Goal: Information Seeking & Learning: Learn about a topic

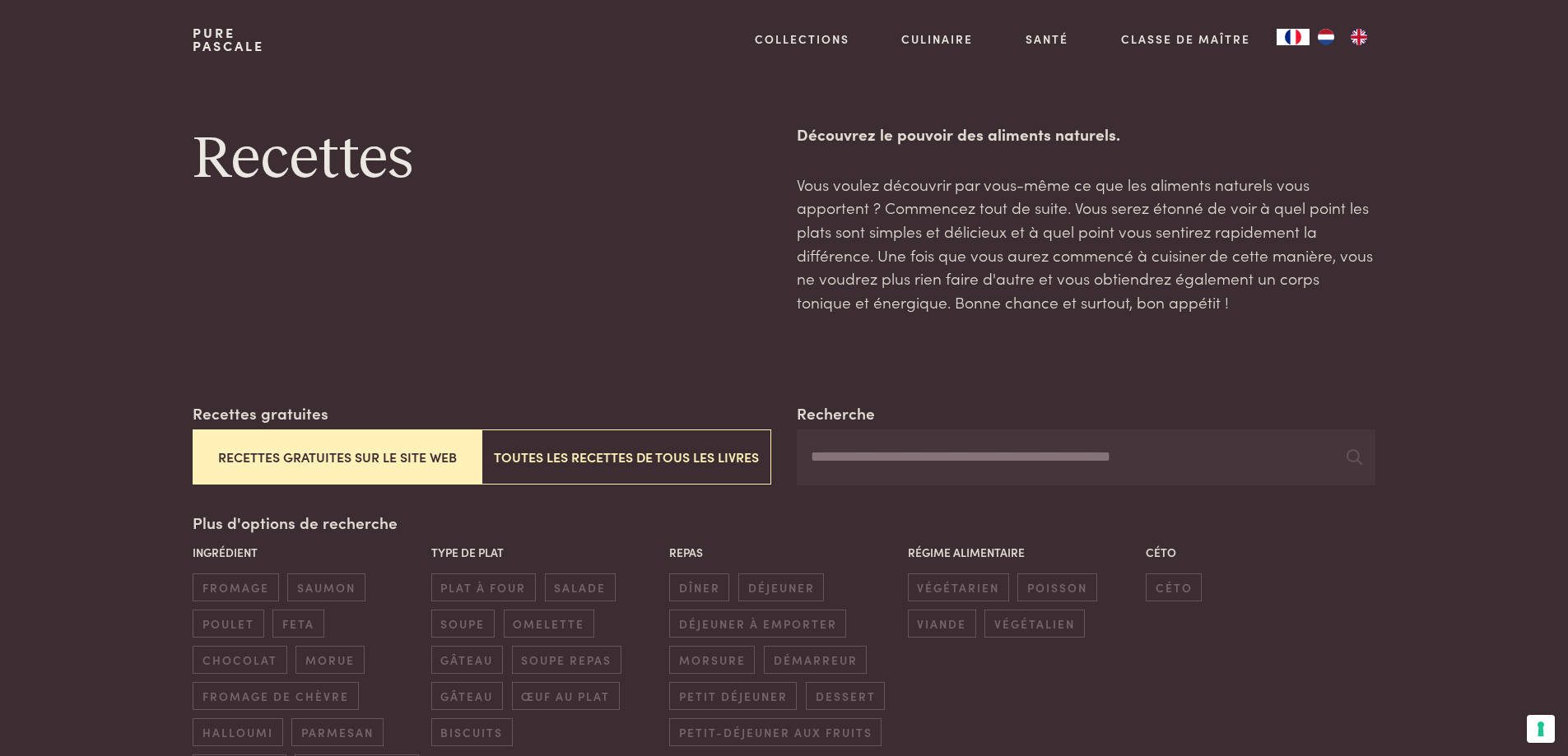
click at [356, 456] on button "Recettes gratuites sur le site web" at bounding box center [336, 457] width 289 height 55
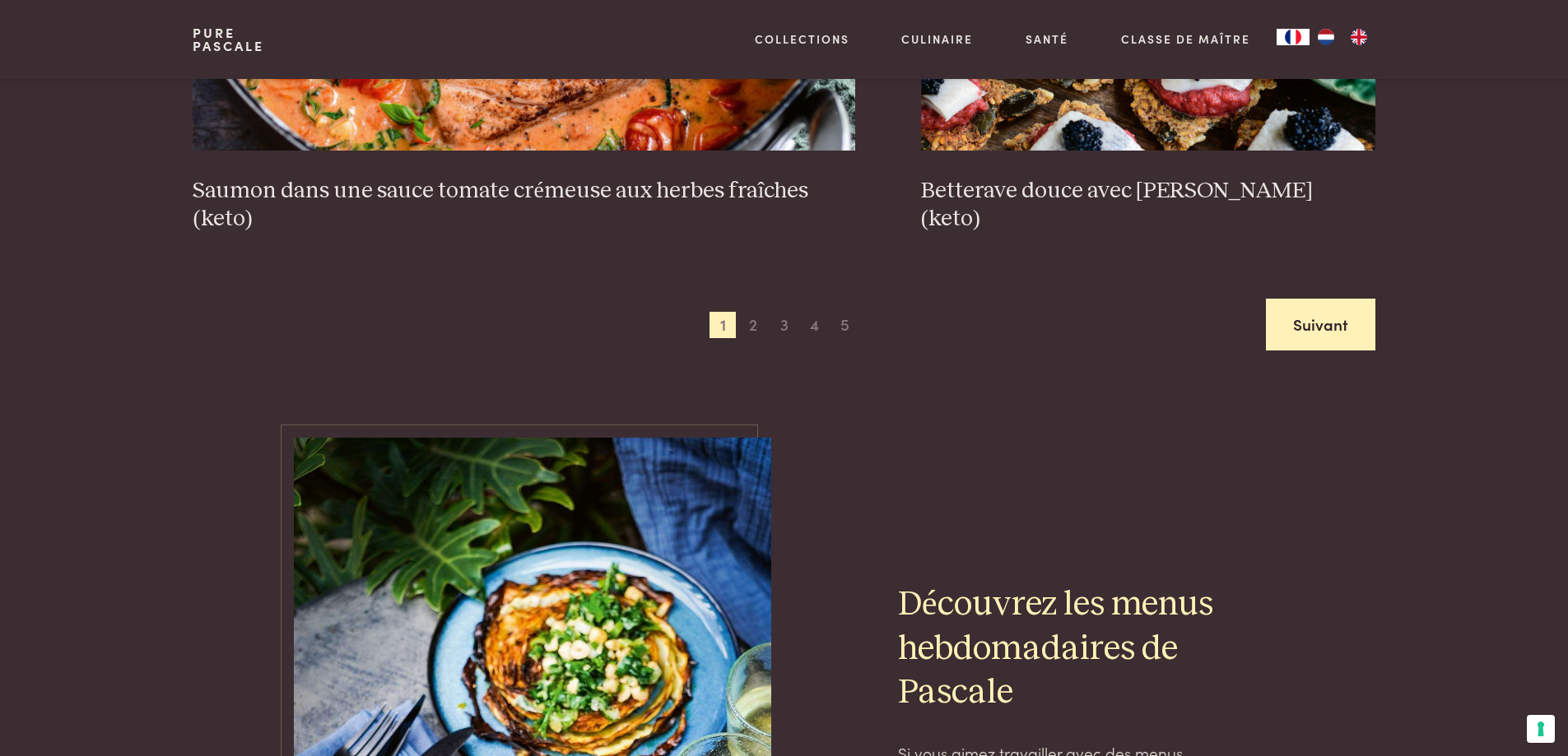
scroll to position [3035, 0]
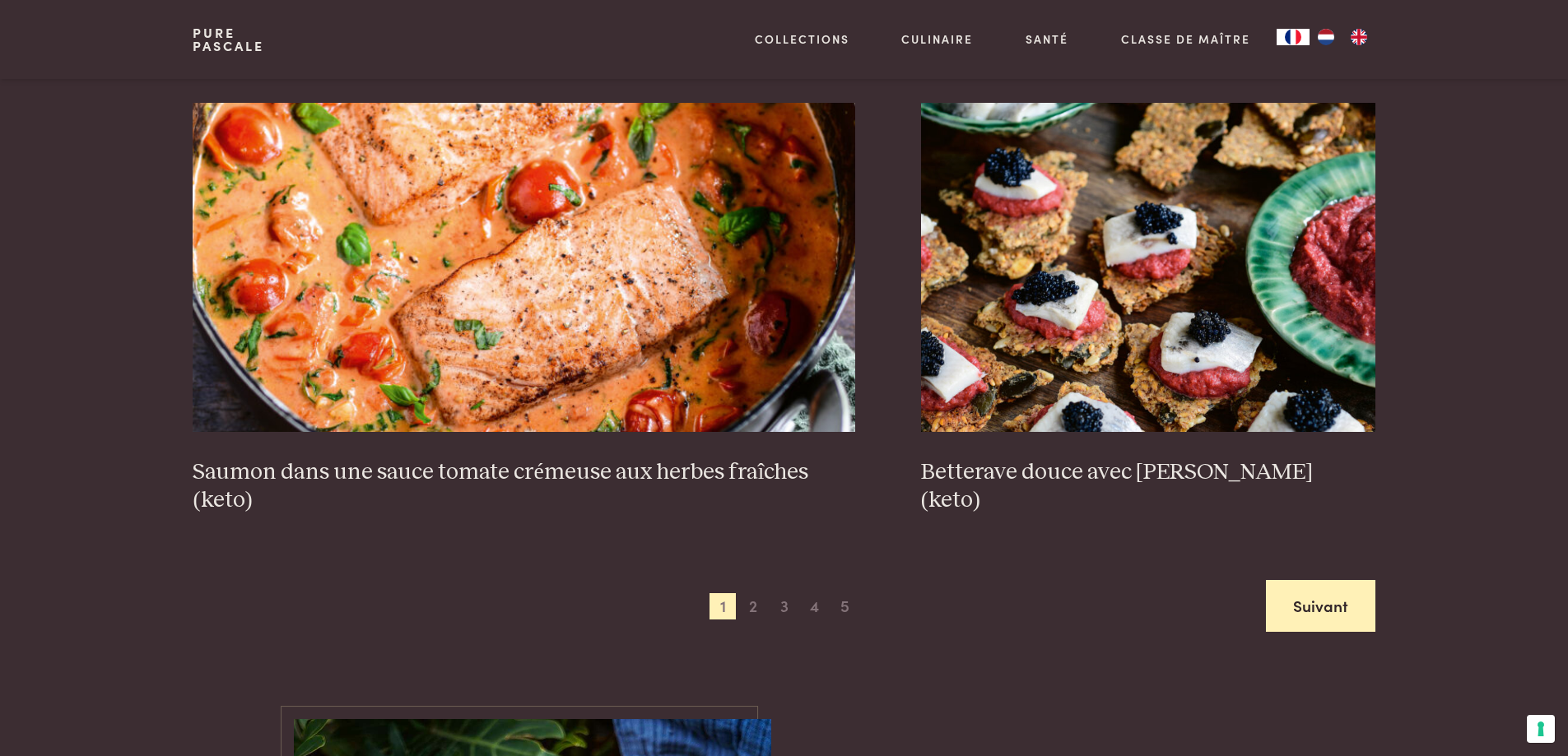
click at [1341, 611] on link "Suivant" at bounding box center [1321, 606] width 110 height 51
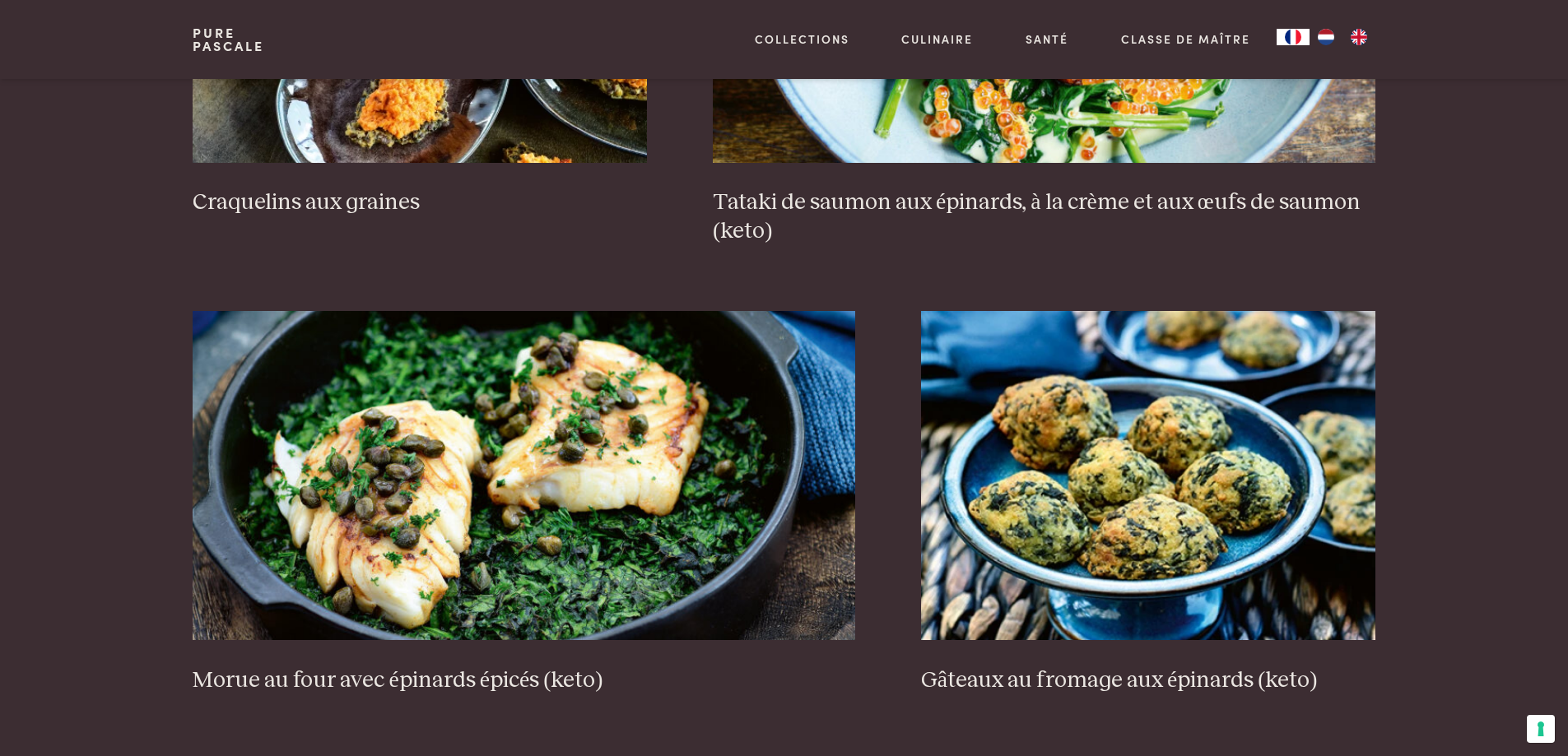
scroll to position [2870, 0]
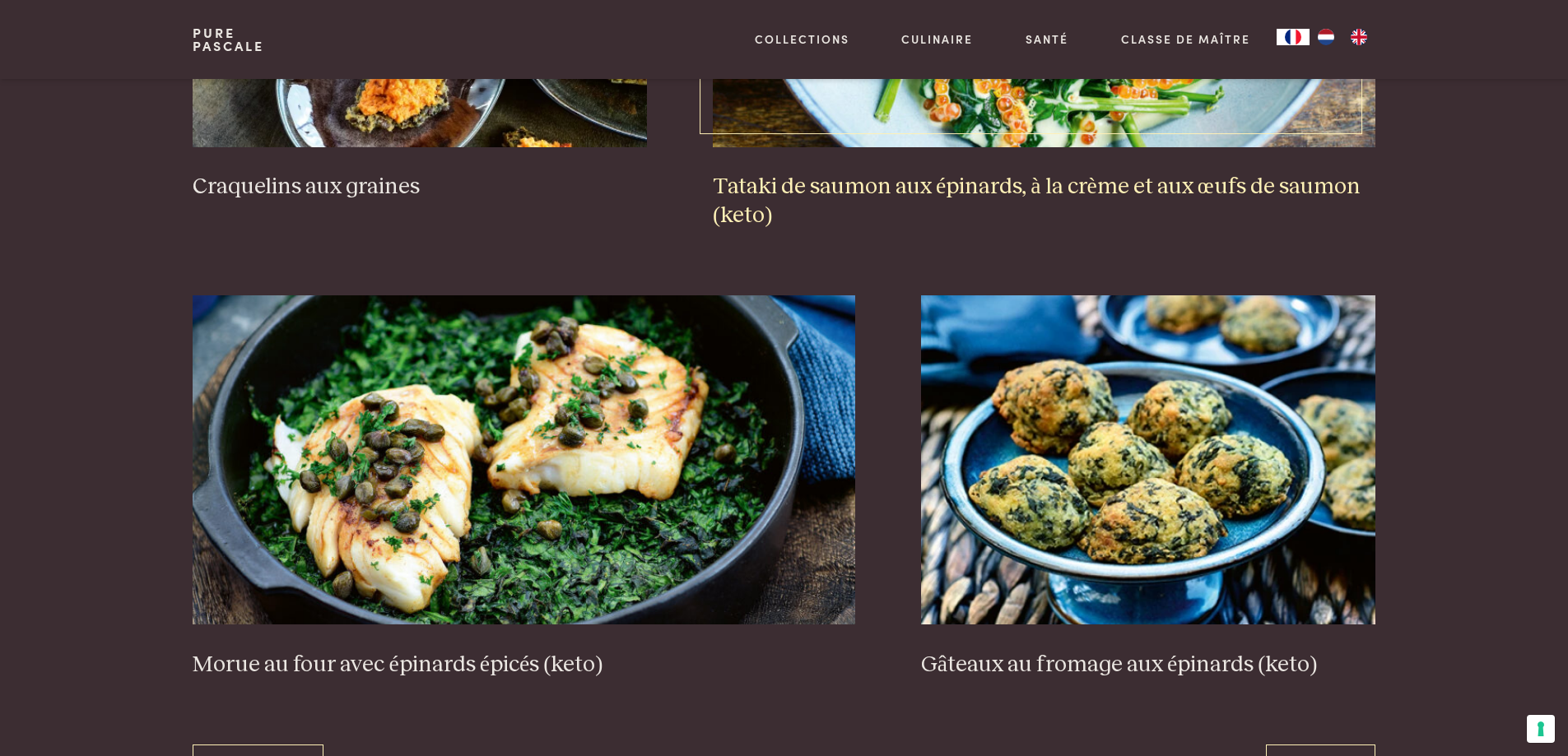
click at [1221, 183] on h3 "Tataki de saumon aux épinards, à la crème et aux œufs de saumon (keto)" at bounding box center [1044, 201] width 663 height 57
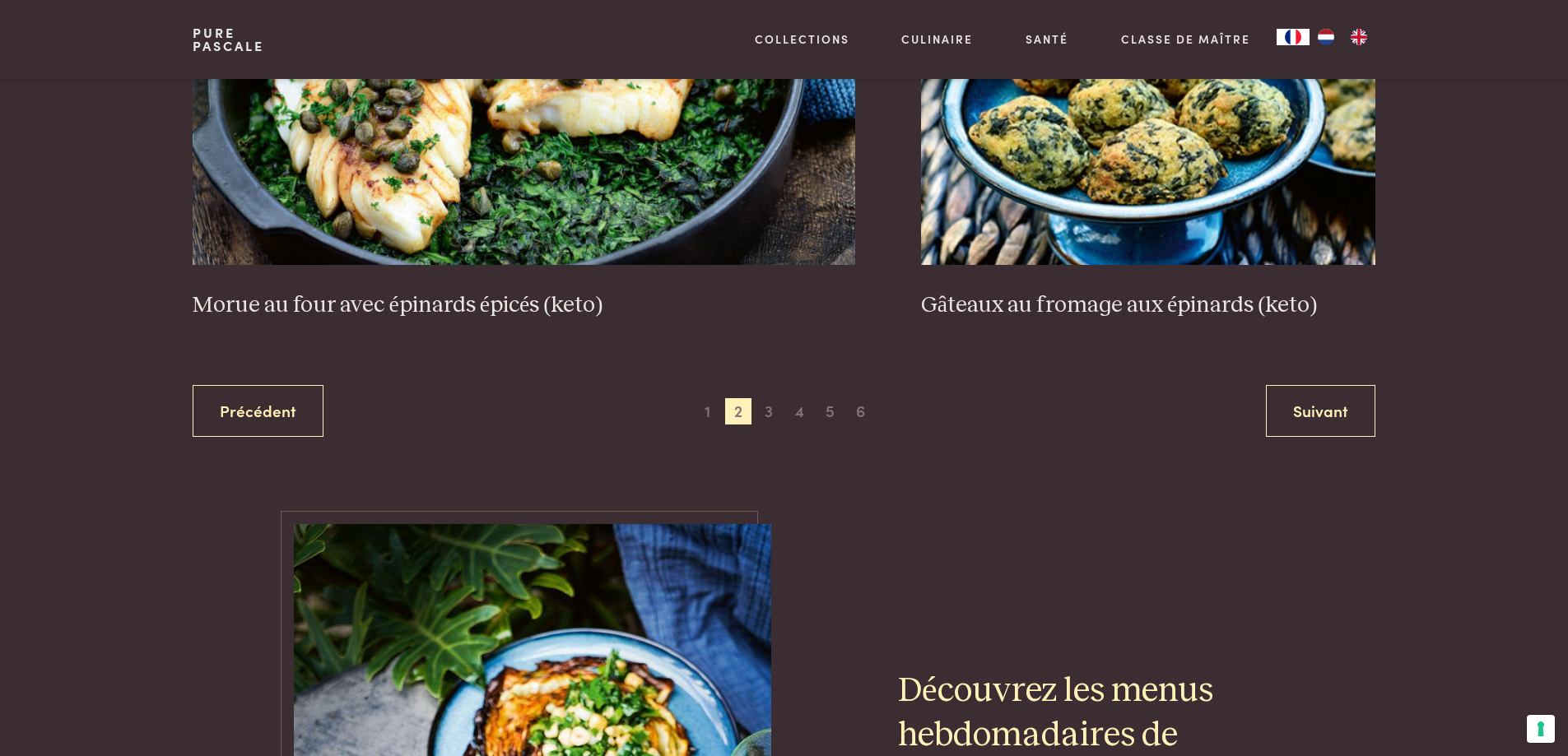
scroll to position [3281, 0]
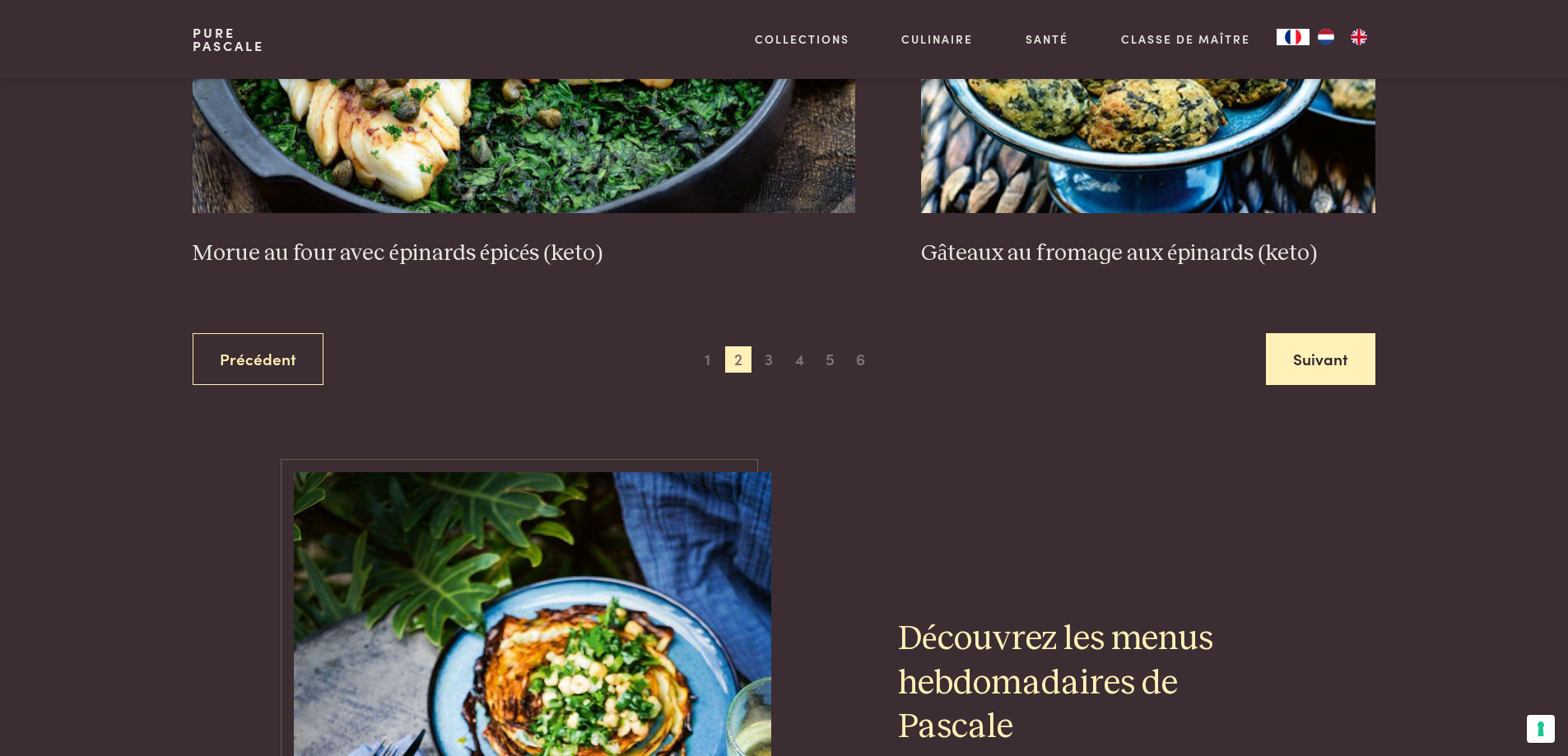
click at [1306, 366] on link "Suivant" at bounding box center [1321, 359] width 110 height 51
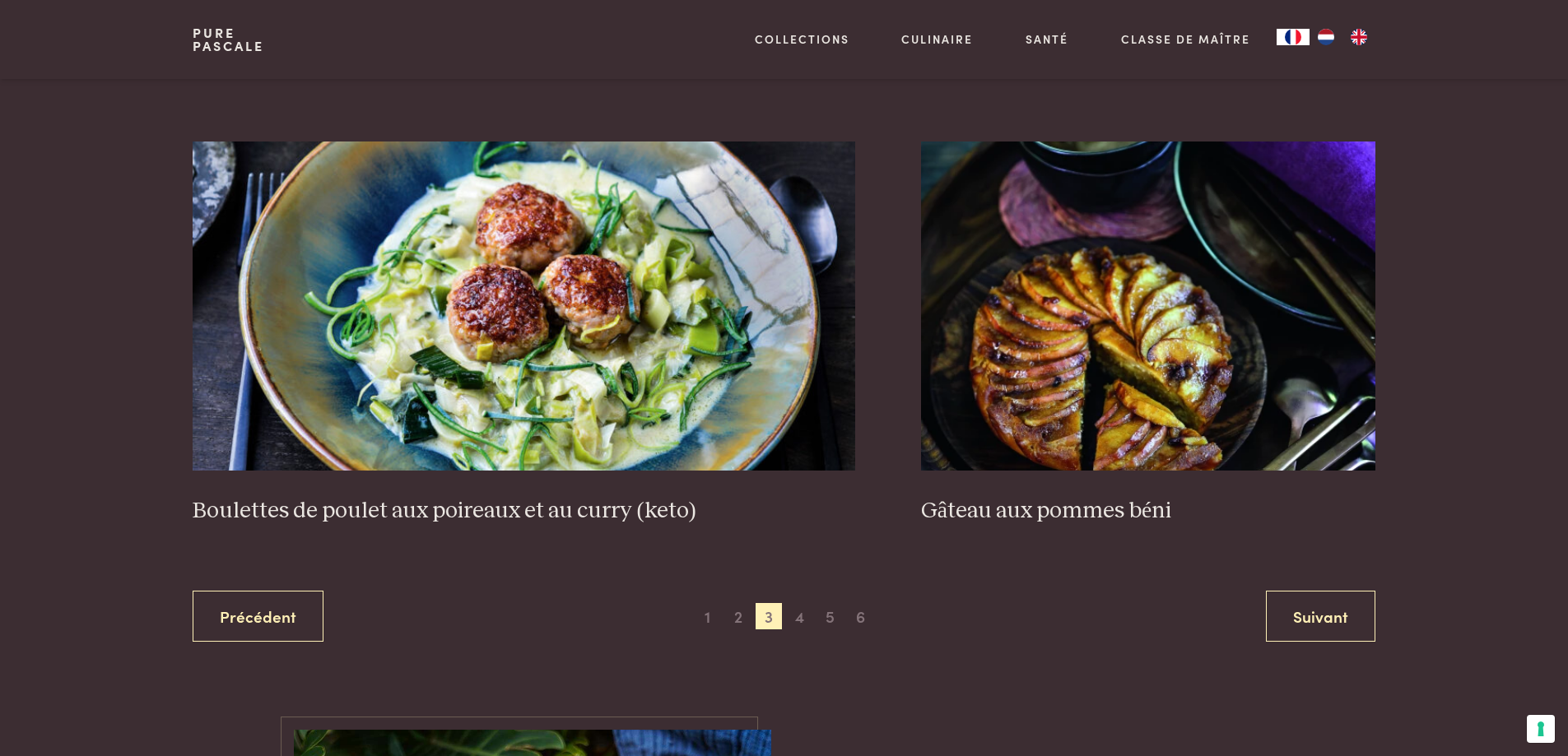
scroll to position [3281, 0]
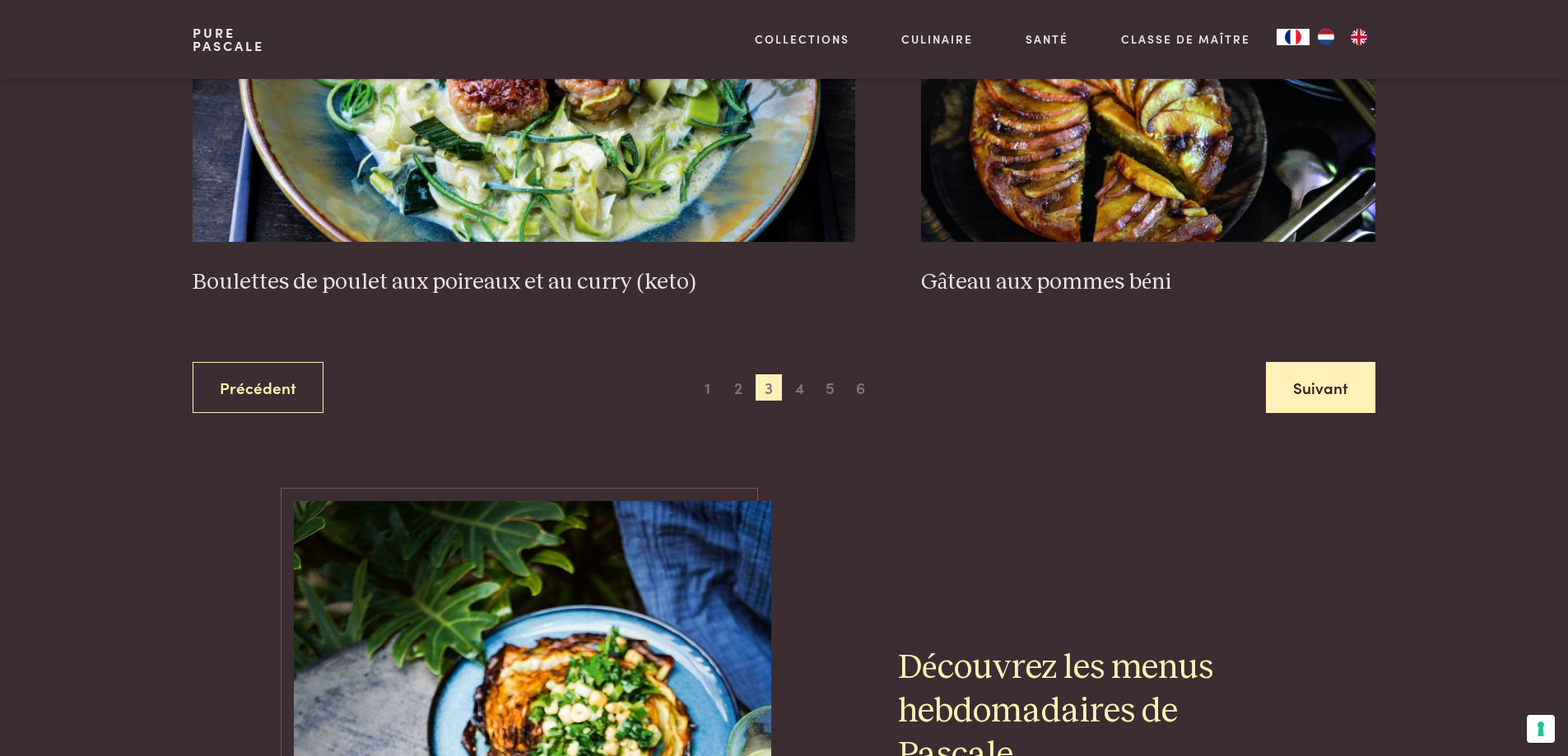
click at [1330, 390] on link "Suivant" at bounding box center [1321, 388] width 110 height 51
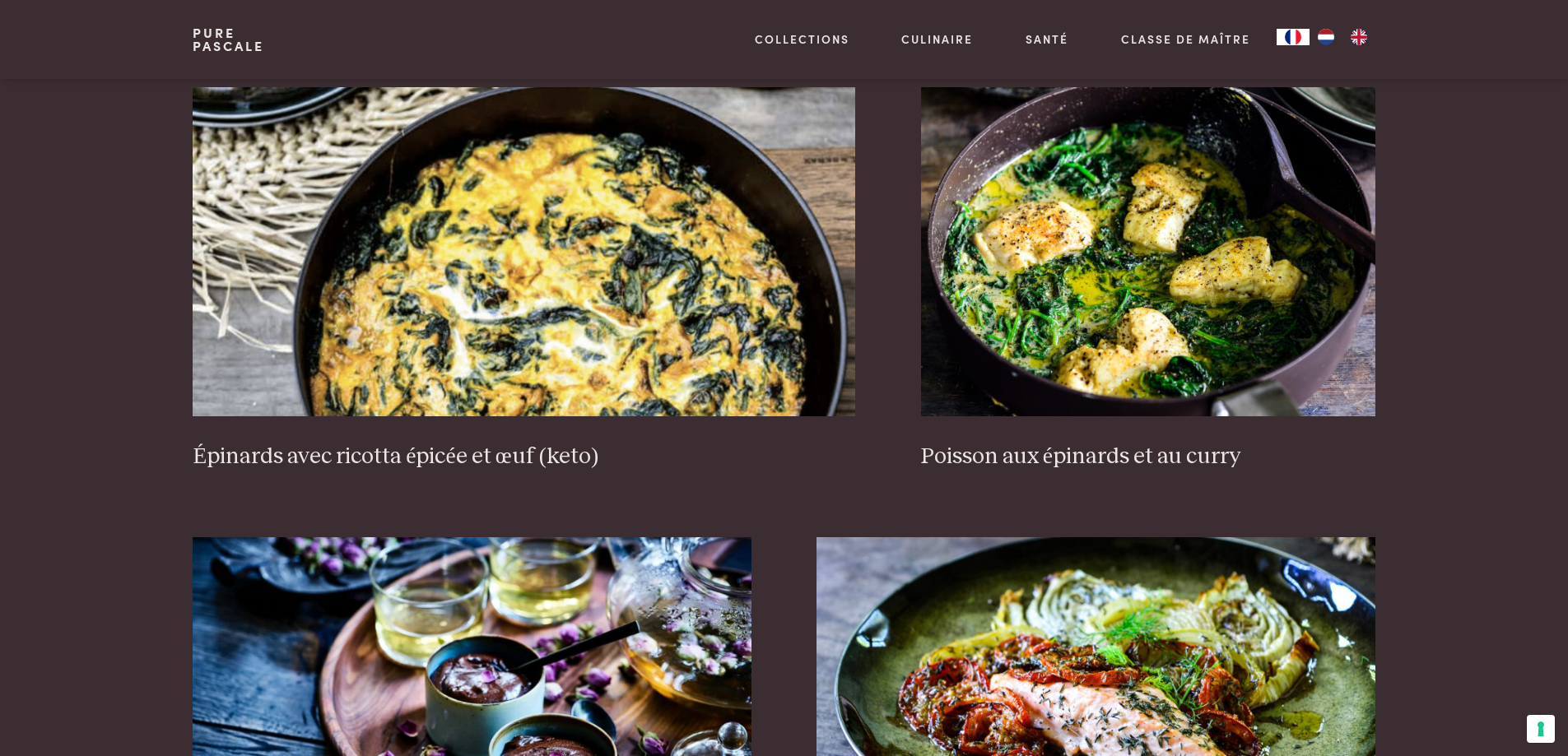
scroll to position [1718, 0]
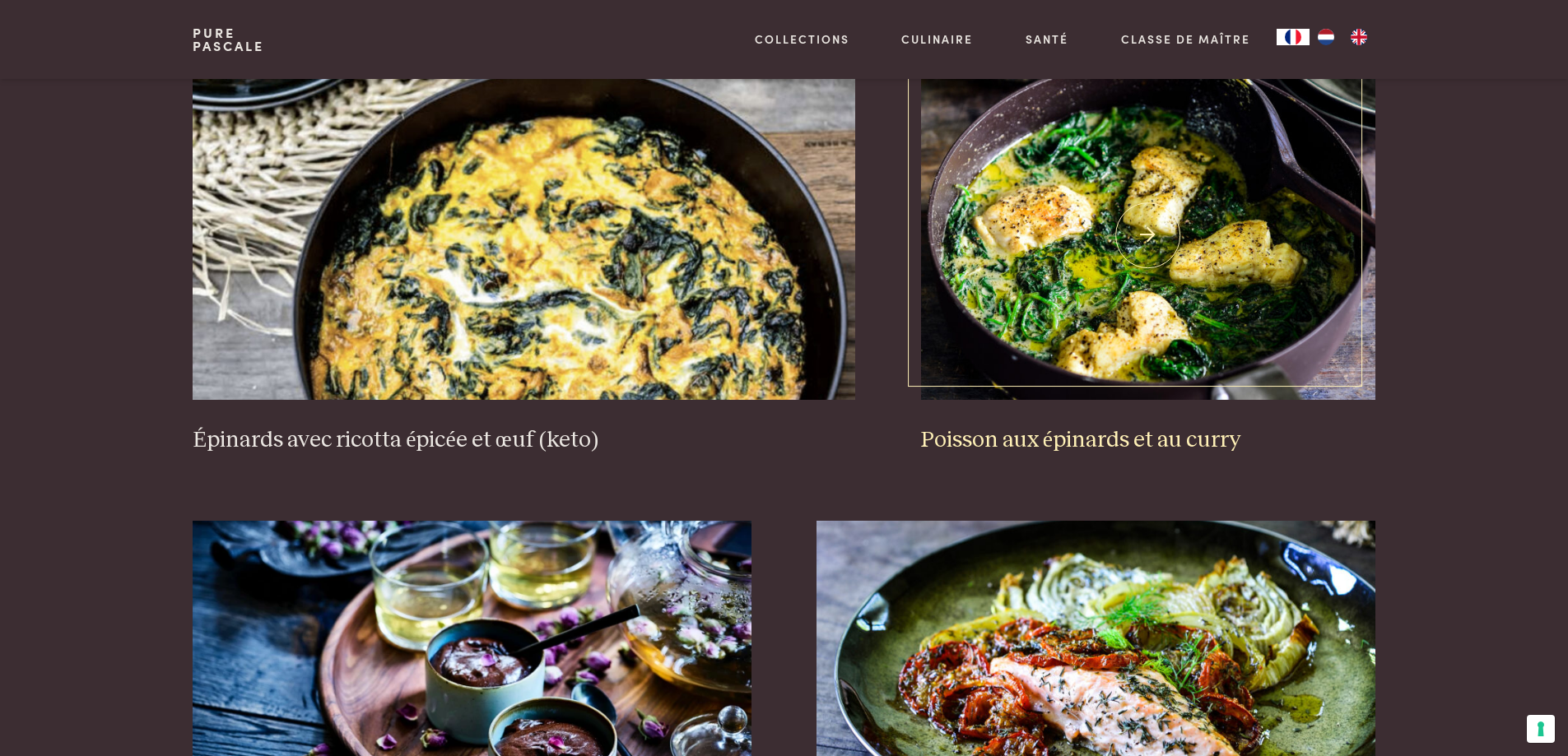
click at [1196, 443] on h3 "Poisson aux épinards et au curry" at bounding box center [1147, 441] width 454 height 29
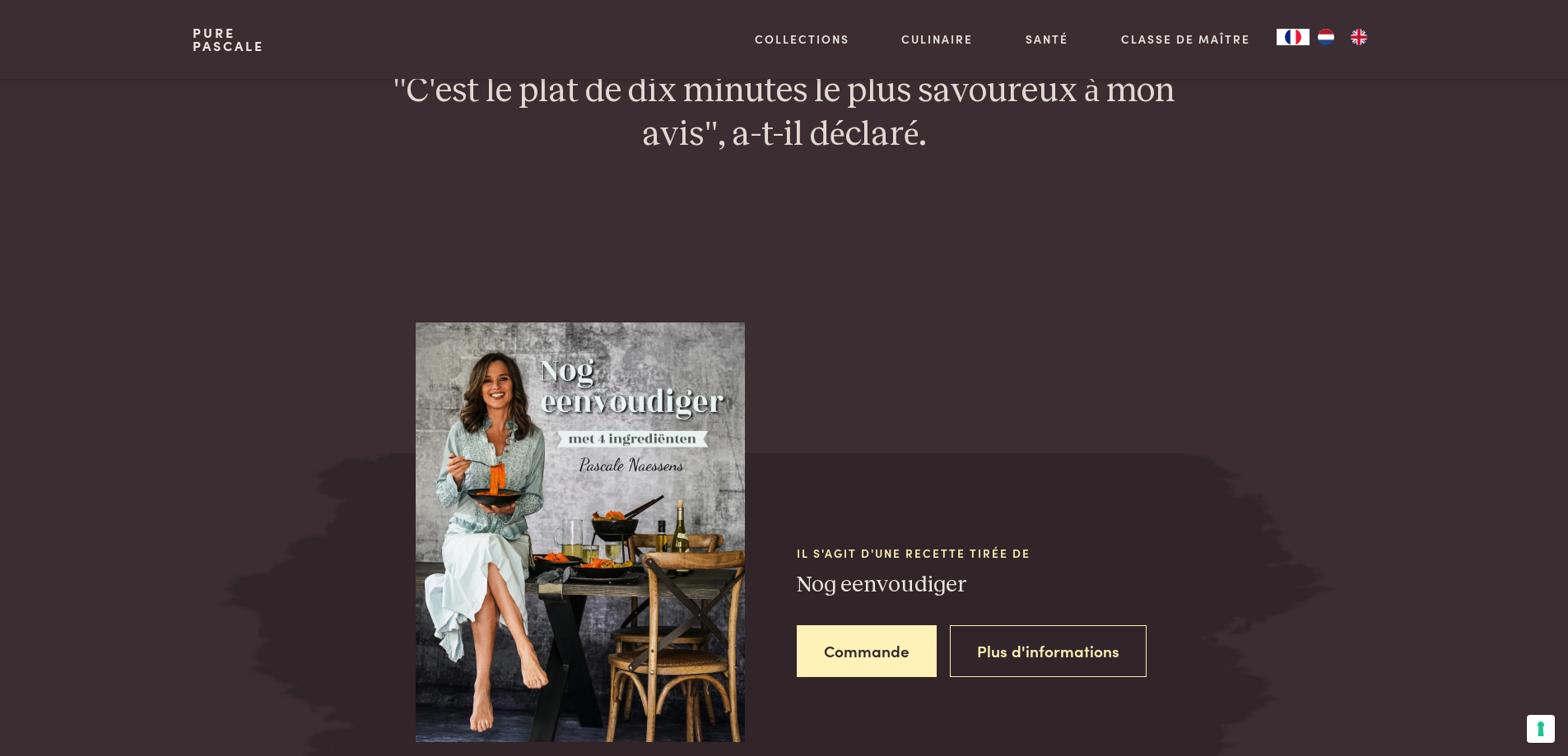
scroll to position [1688, 0]
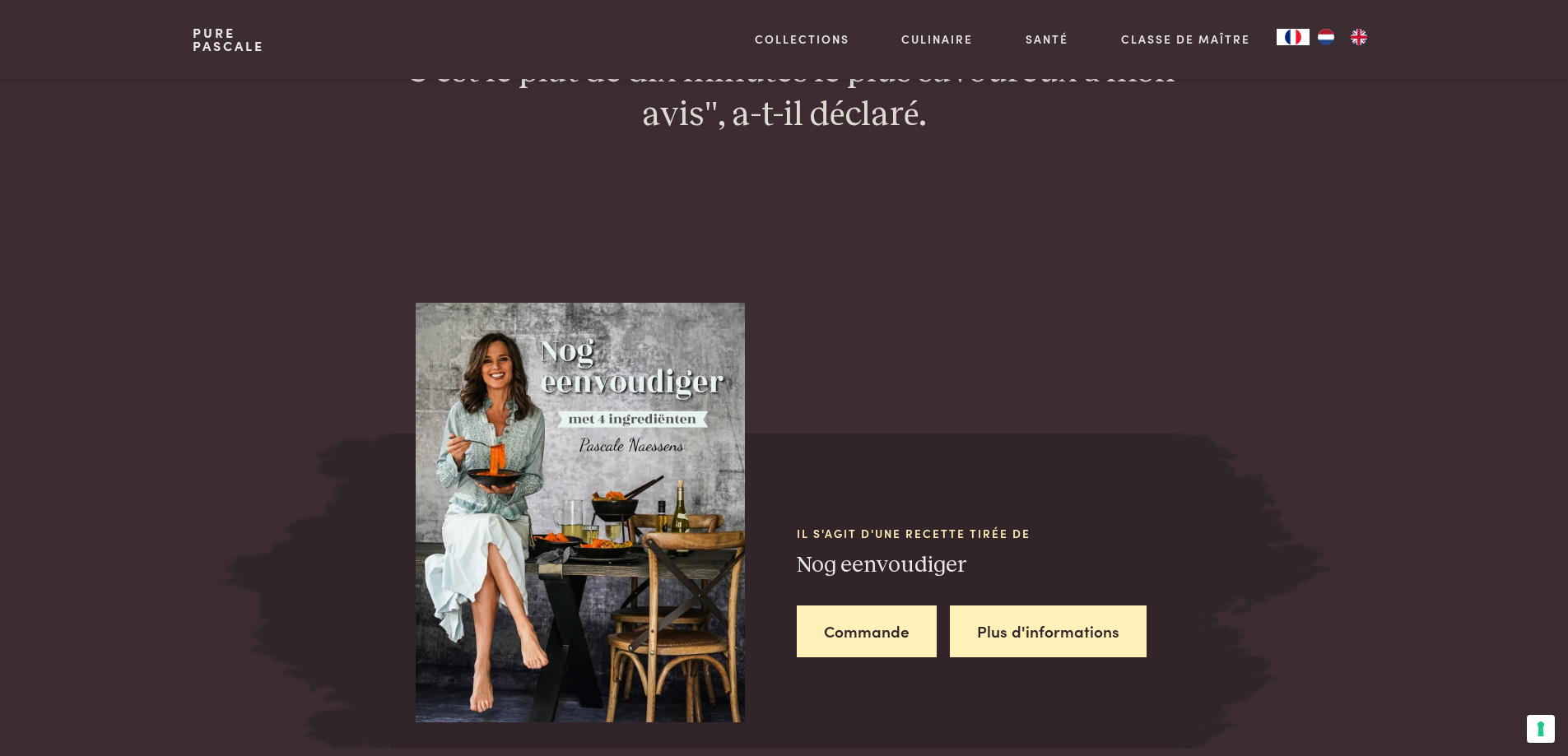
click at [1084, 626] on link "Plus d'informations" at bounding box center [1048, 632] width 197 height 51
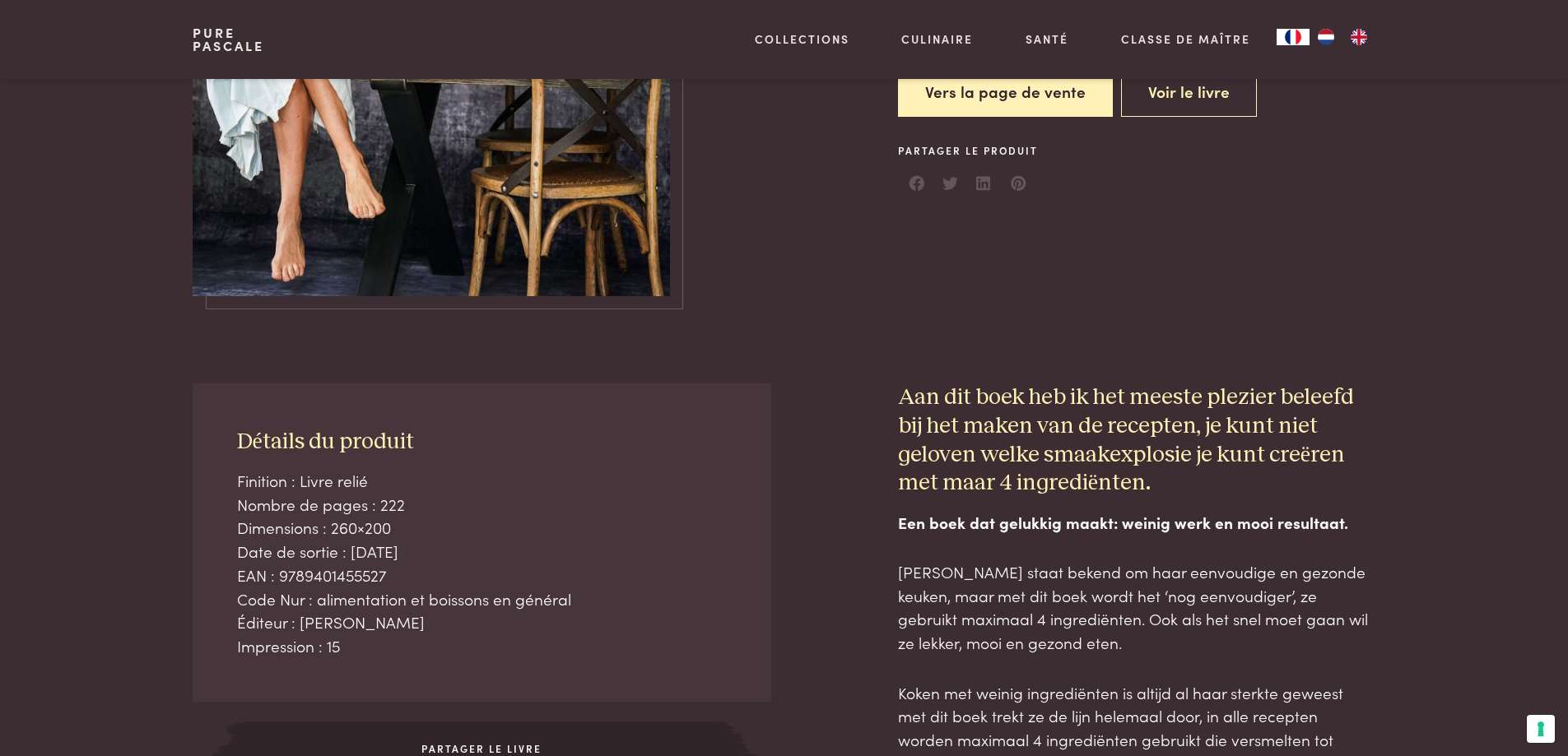
scroll to position [165, 0]
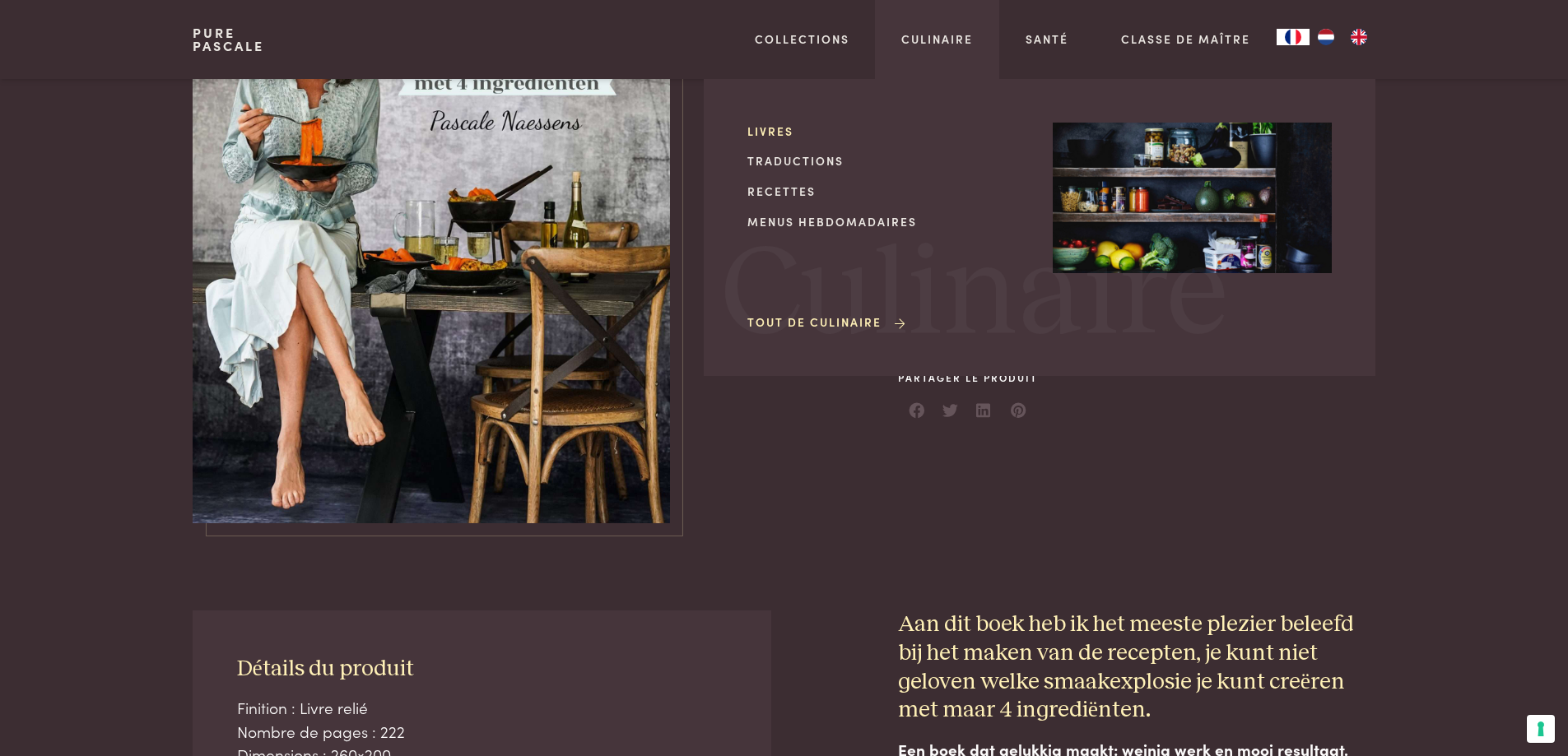
click at [780, 130] on link "Livres" at bounding box center [887, 131] width 279 height 17
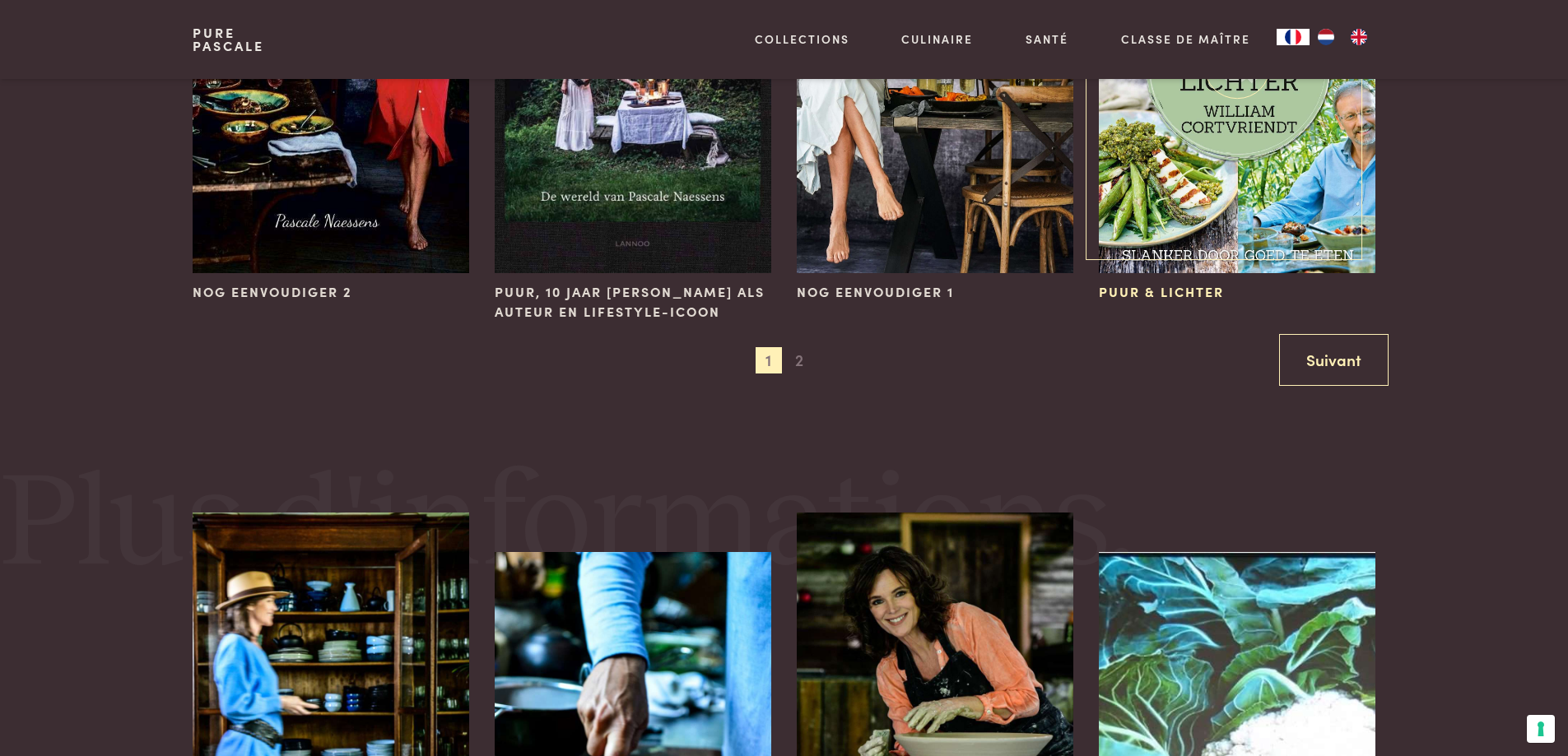
scroll to position [1811, 0]
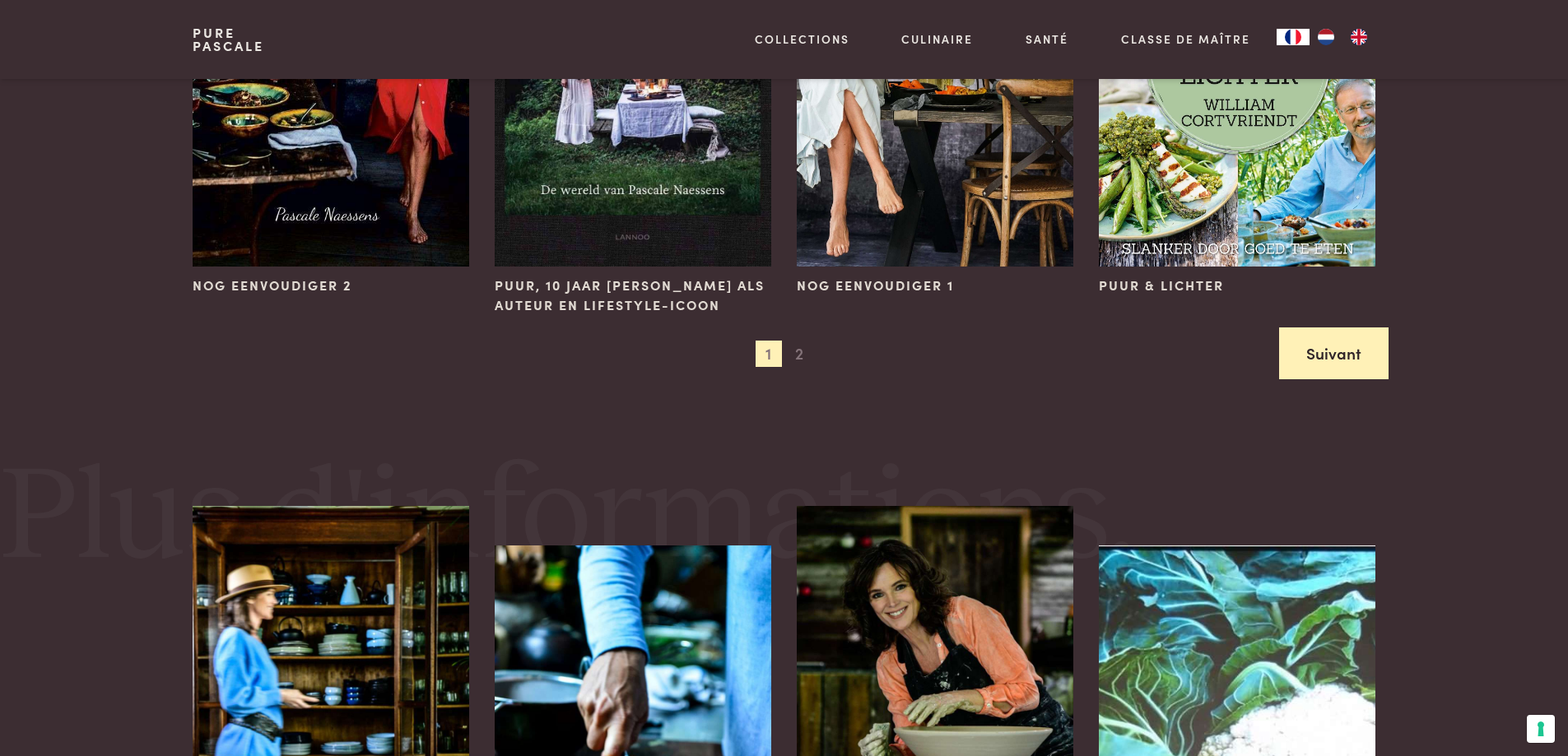
click at [1340, 351] on link "Suivant" at bounding box center [1334, 354] width 110 height 51
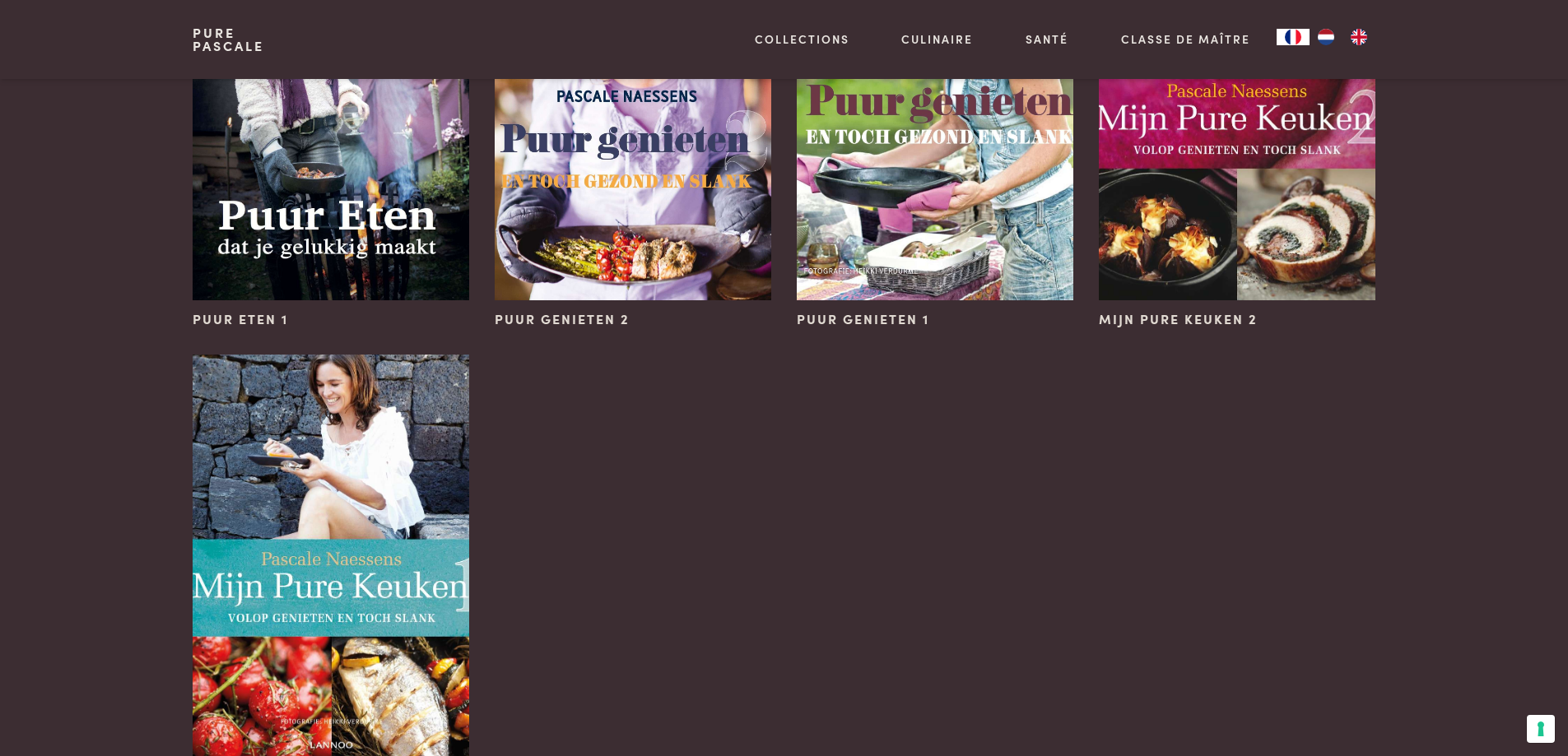
scroll to position [905, 0]
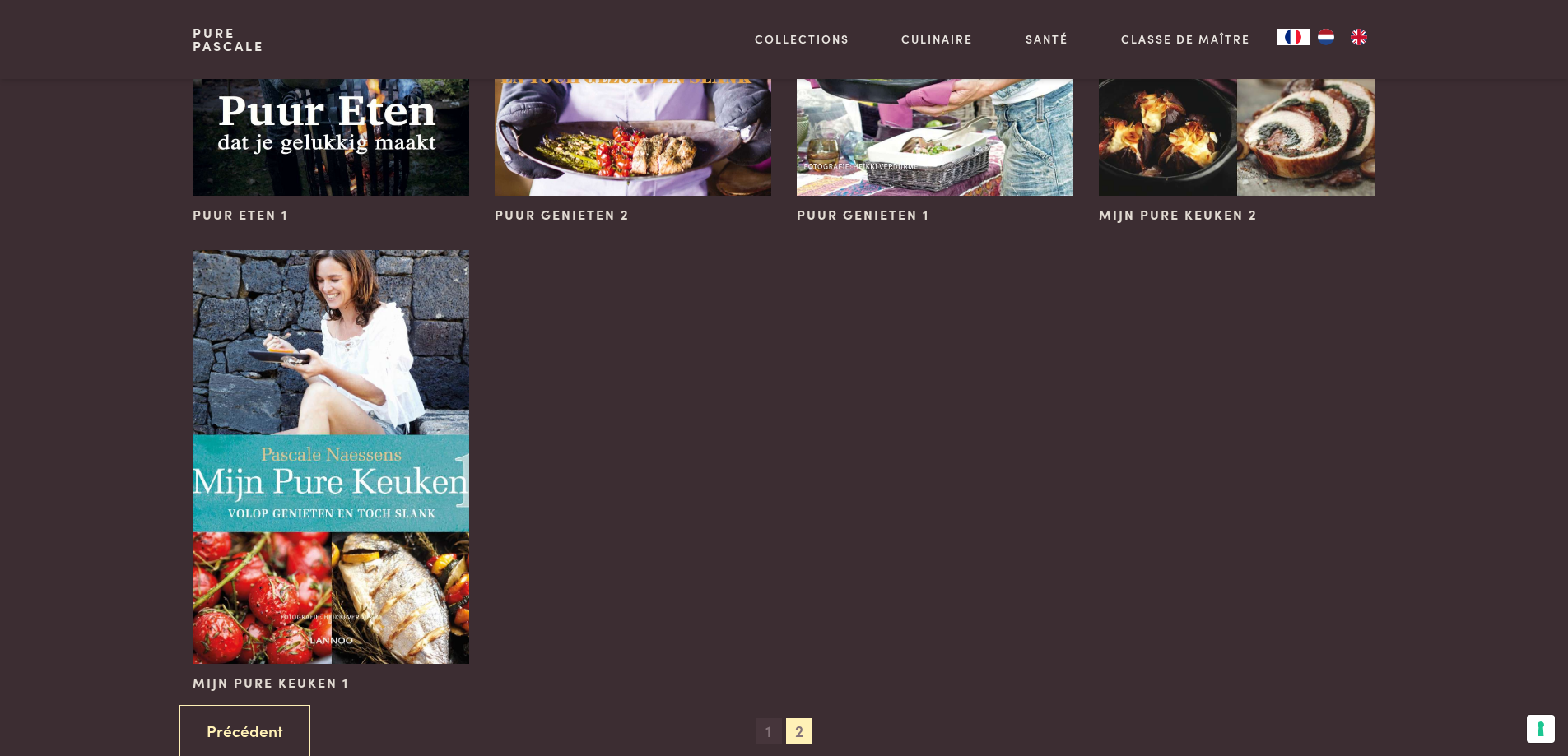
click at [764, 731] on span "1" at bounding box center [768, 731] width 27 height 27
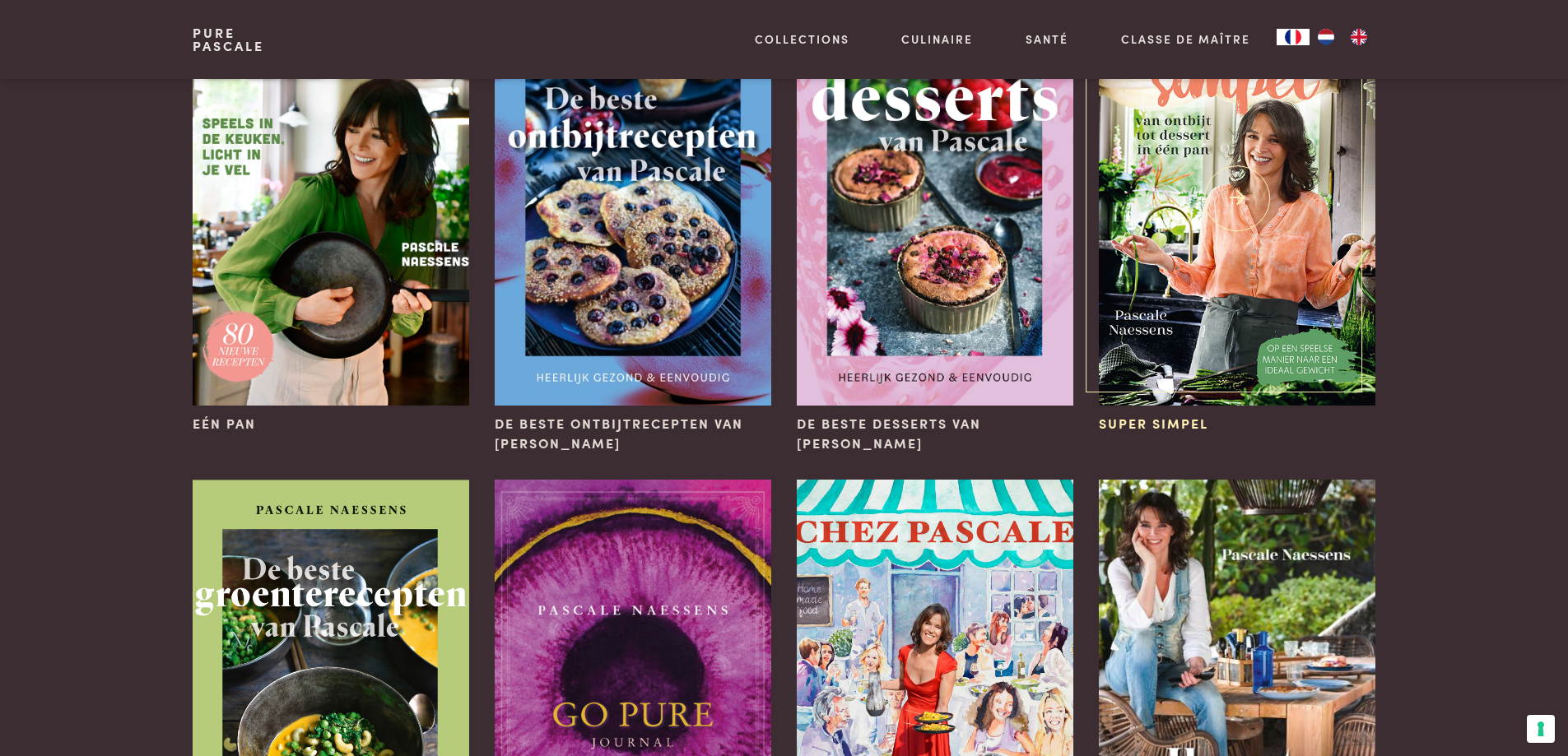
scroll to position [247, 0]
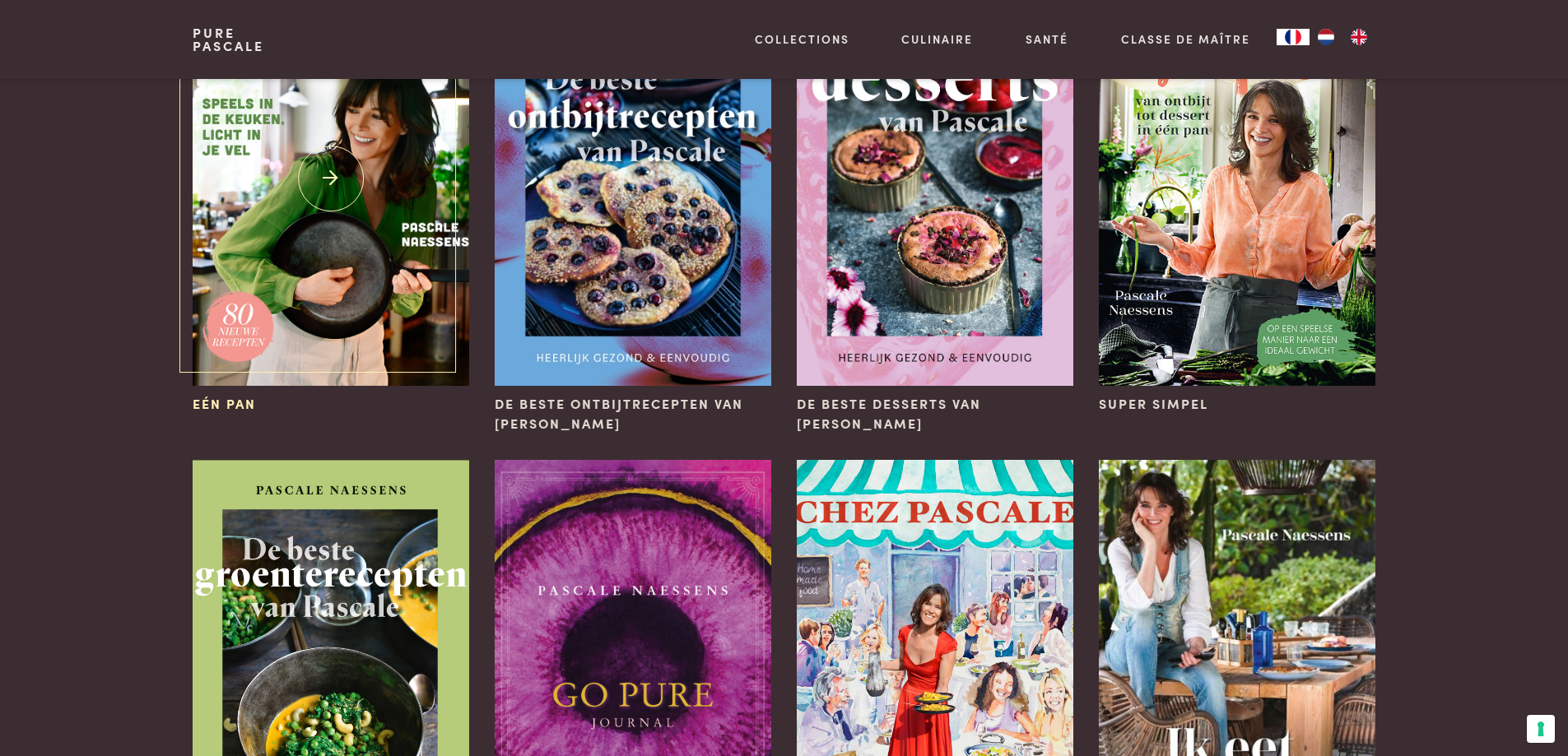
click at [383, 233] on img at bounding box center [330, 178] width 275 height 414
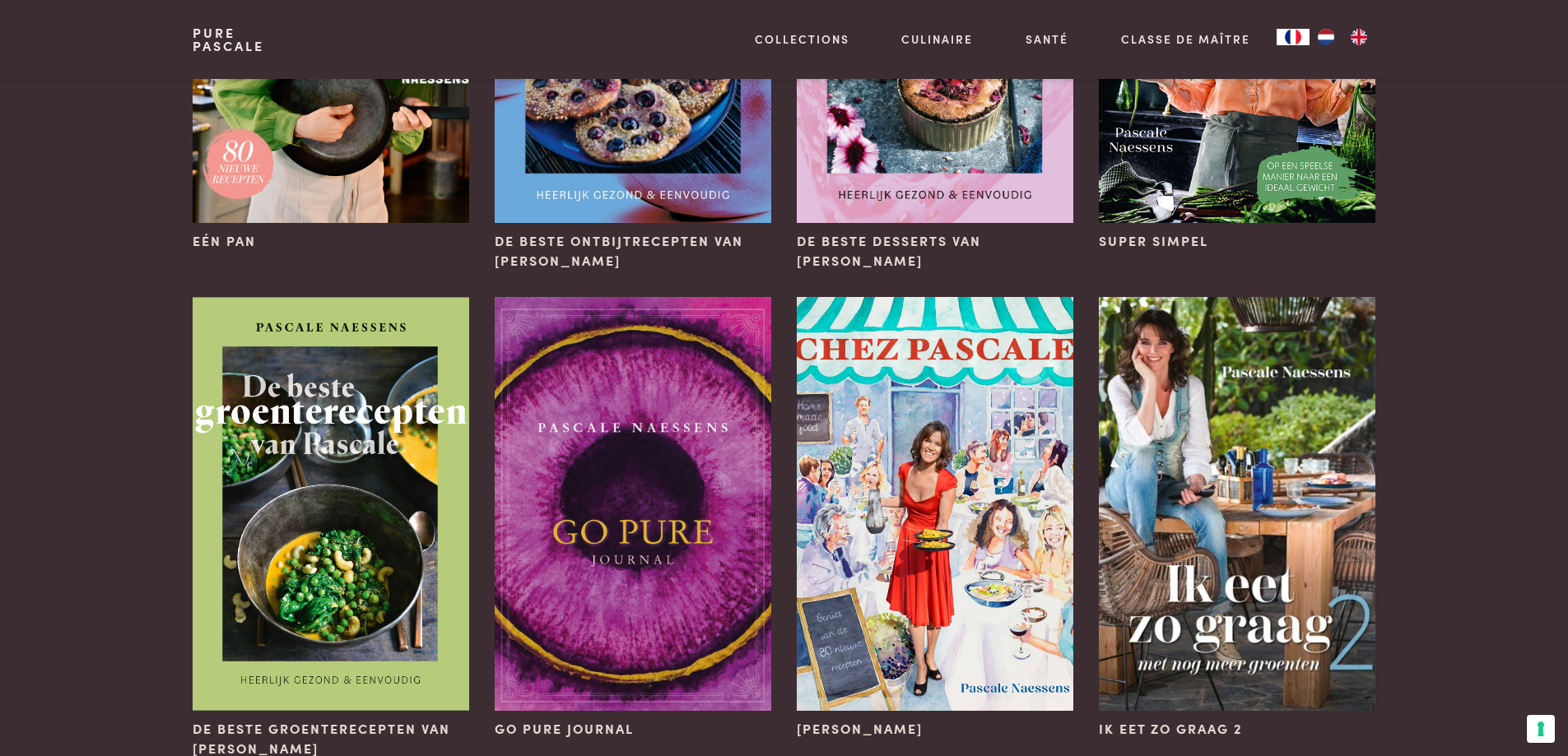
scroll to position [411, 0]
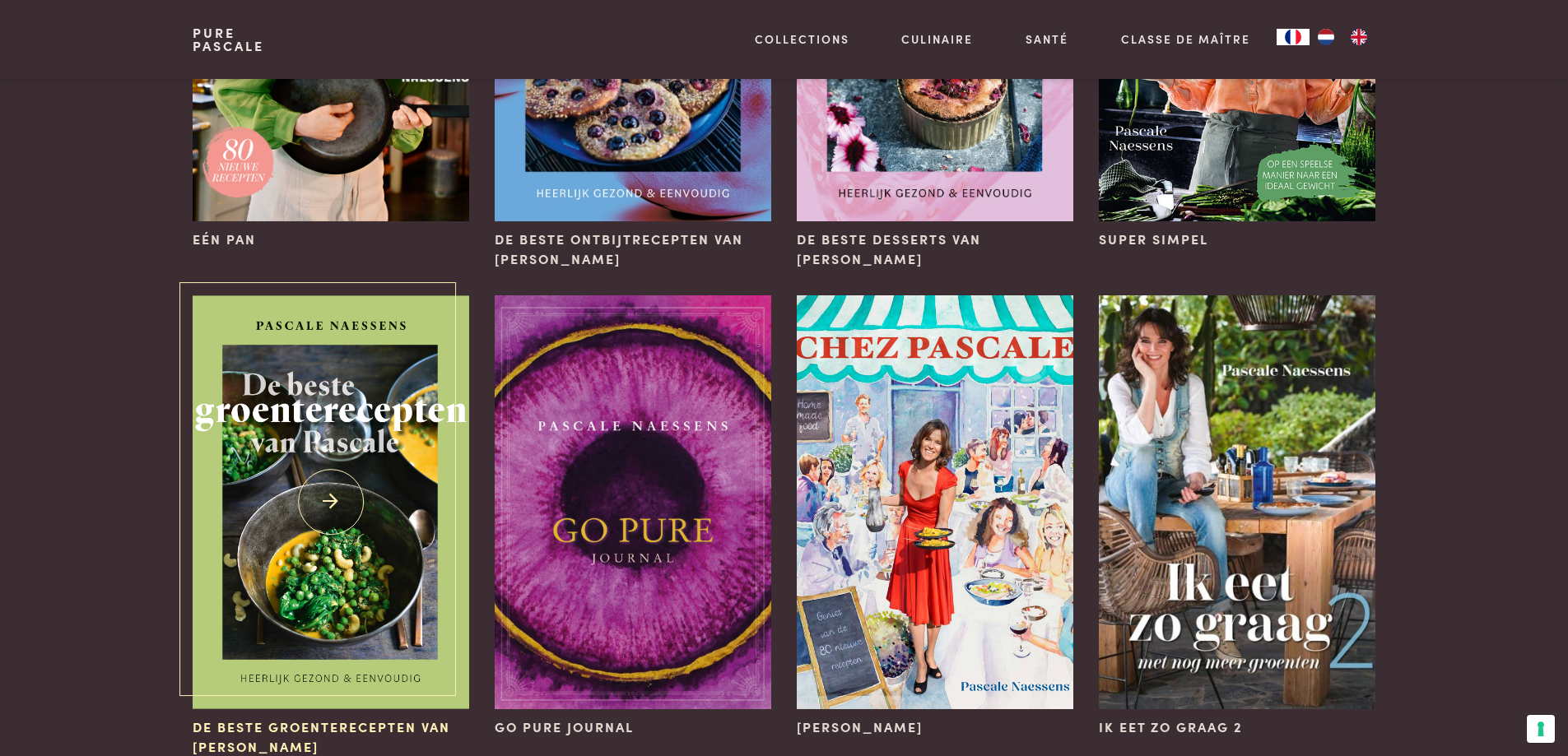
click at [336, 518] on img at bounding box center [330, 502] width 275 height 414
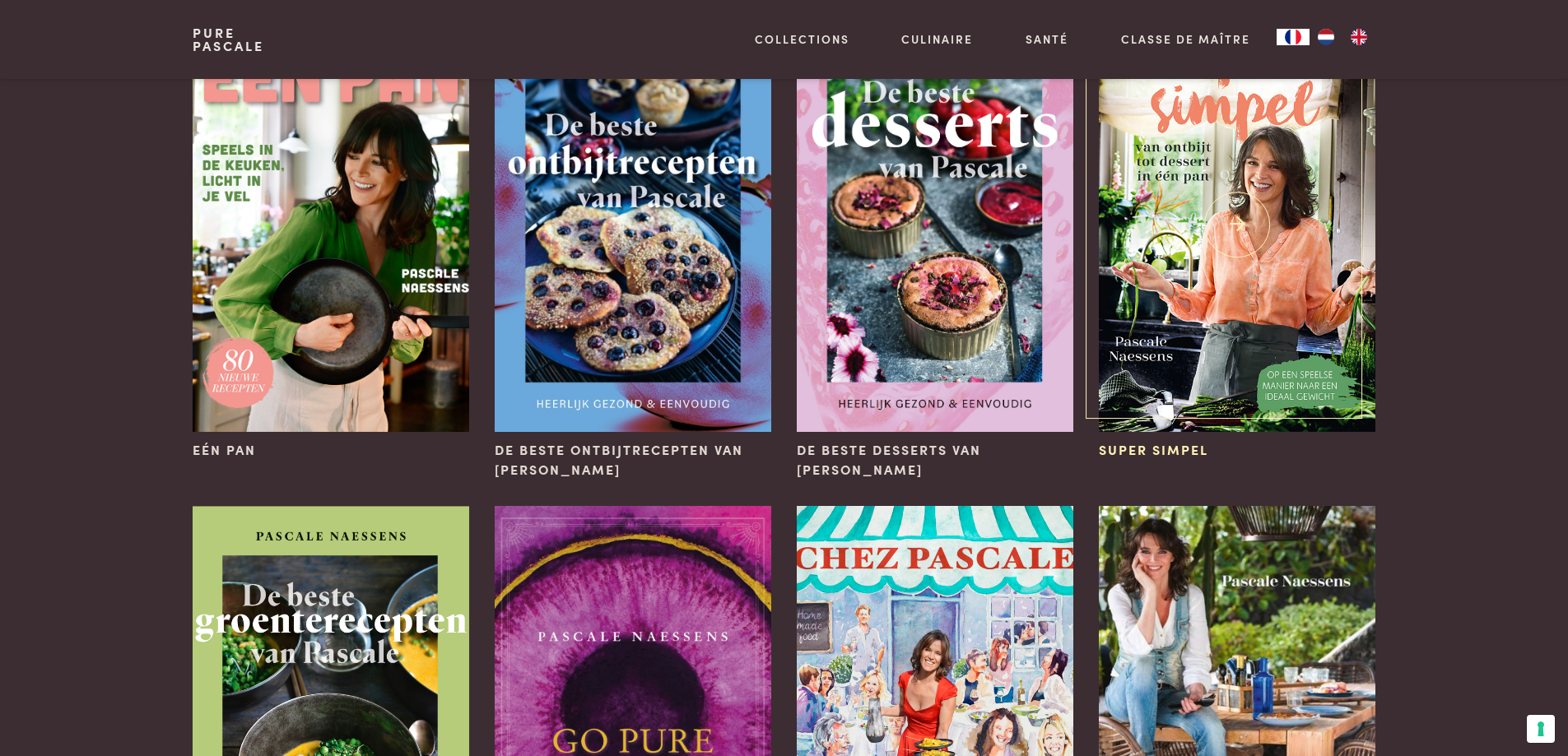
scroll to position [82, 0]
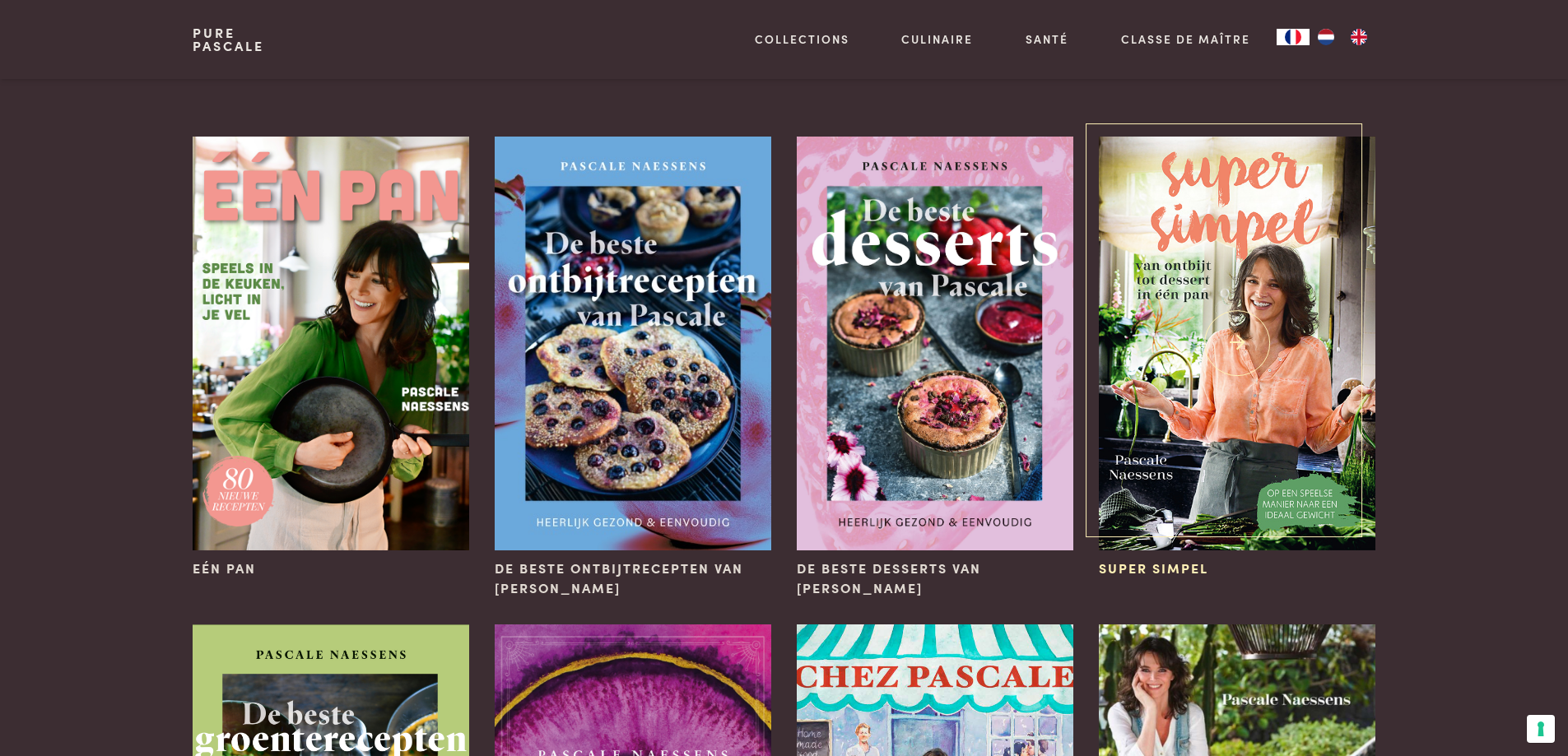
click at [1302, 498] on img at bounding box center [1236, 343] width 275 height 414
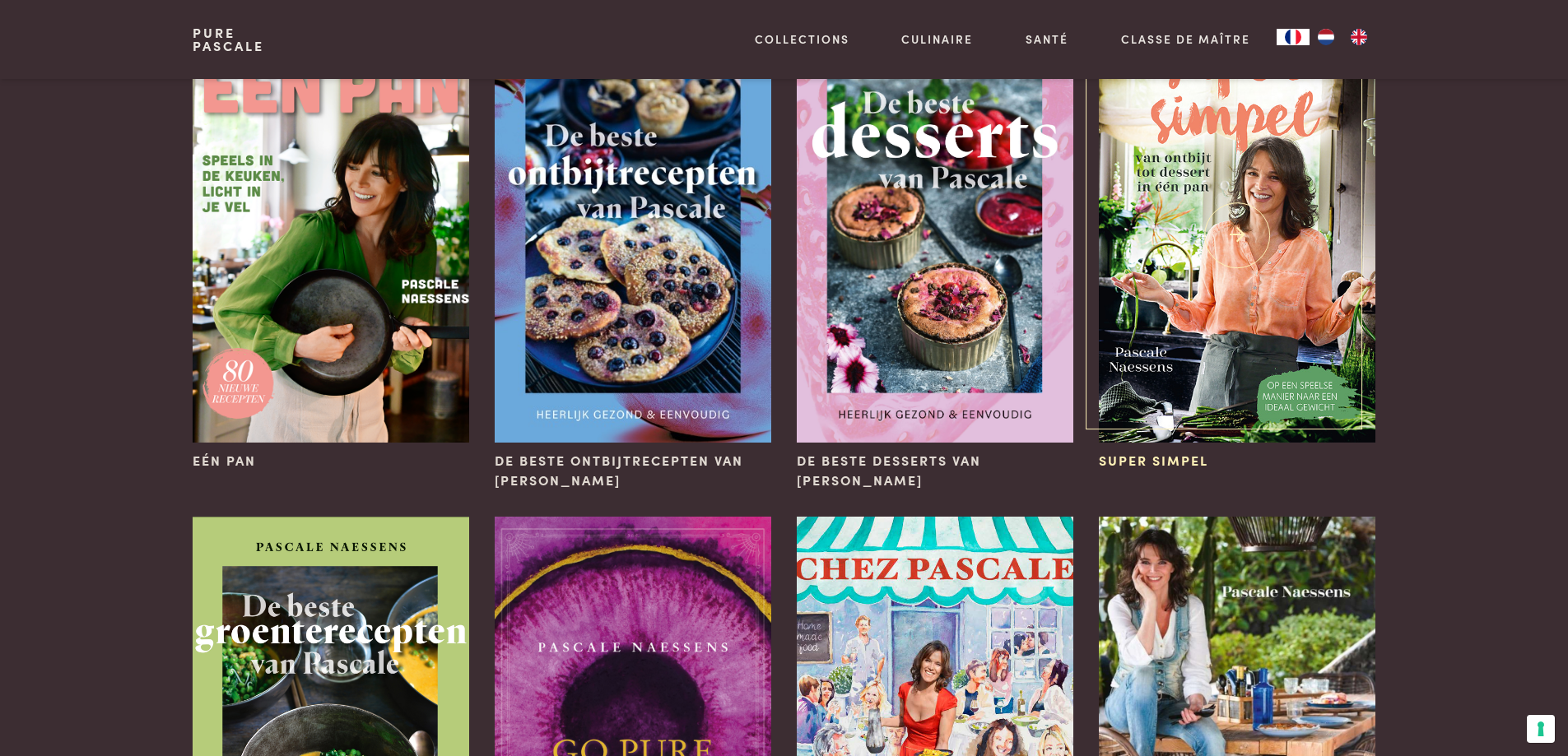
scroll to position [411, 0]
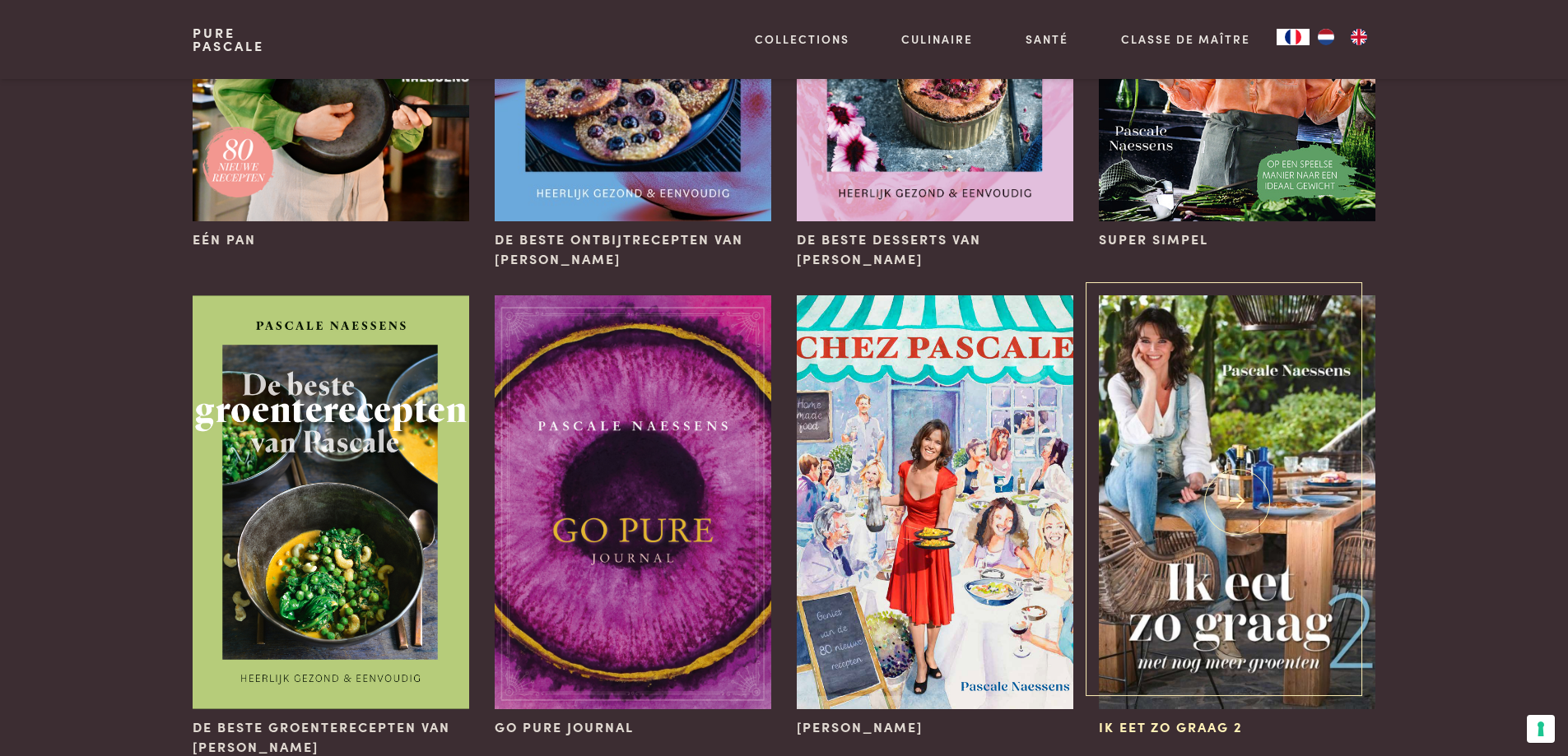
click at [1241, 564] on img at bounding box center [1236, 502] width 275 height 414
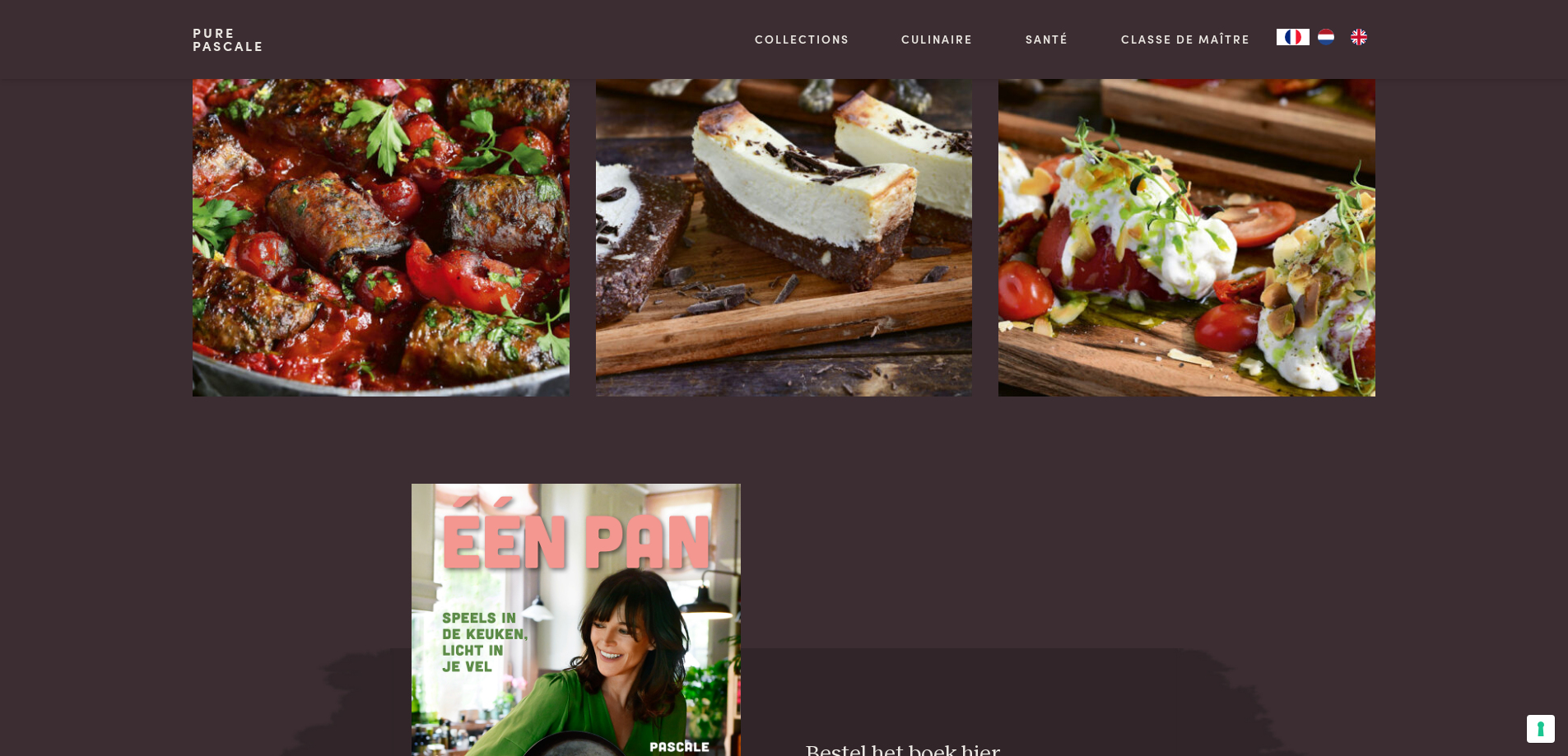
scroll to position [2139, 0]
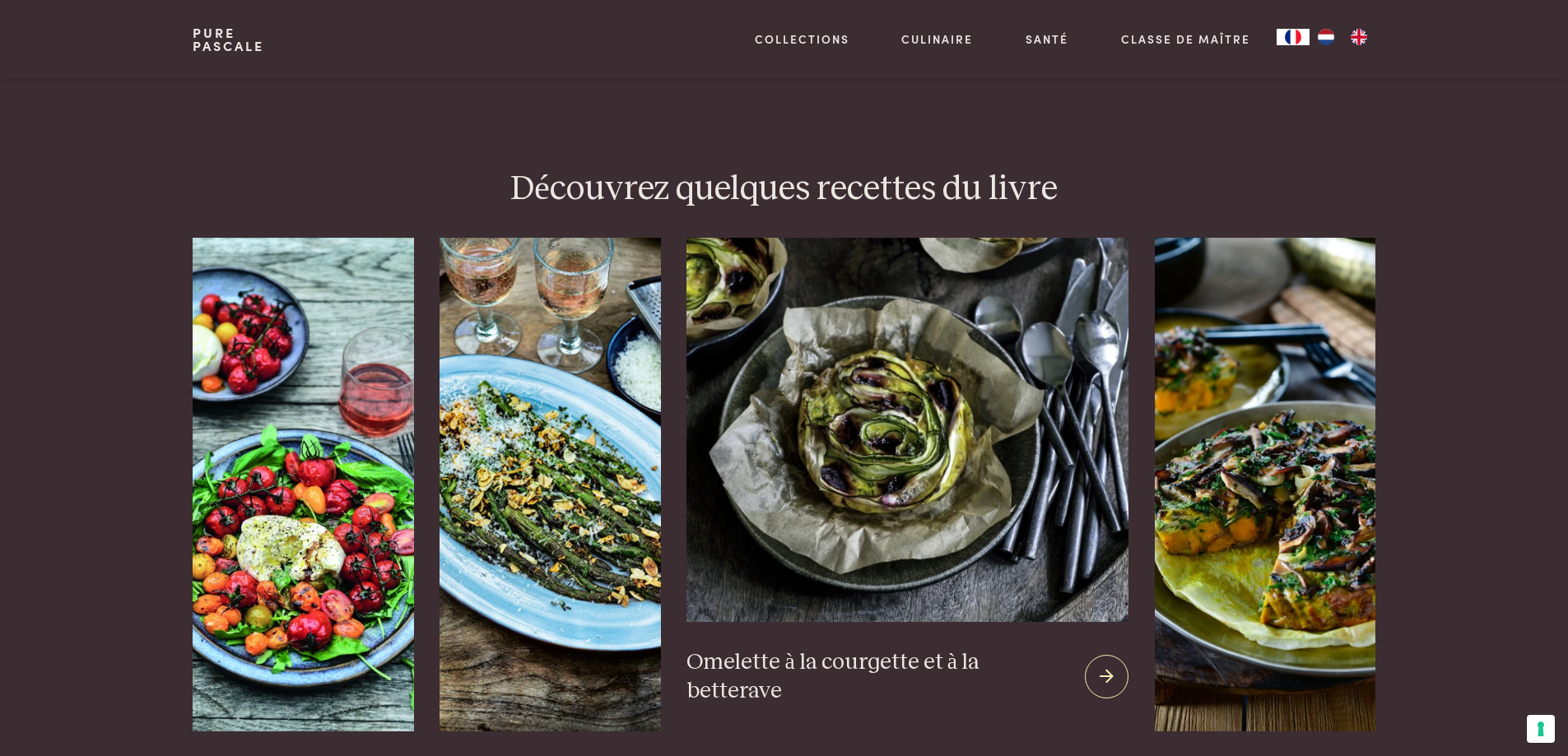
scroll to position [1811, 0]
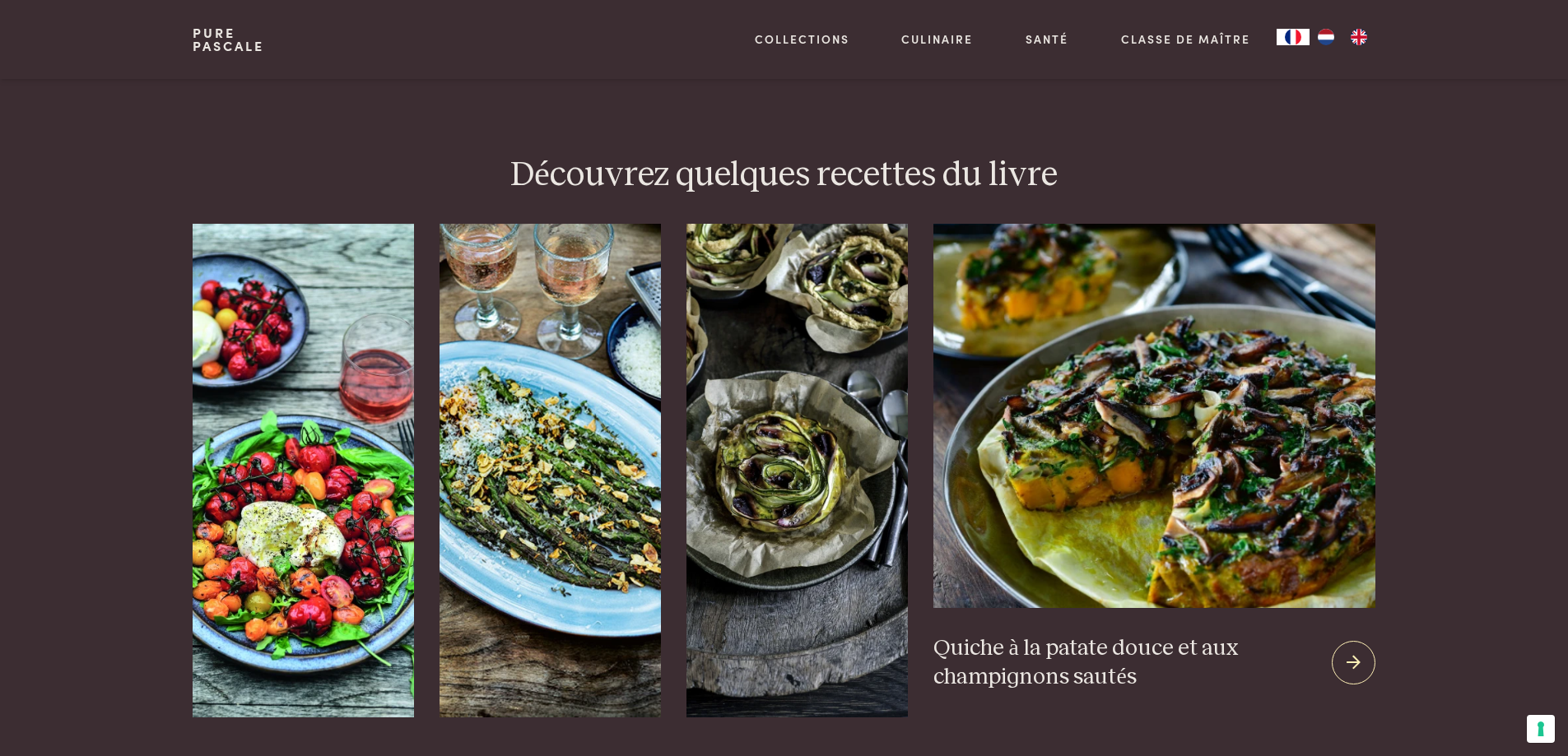
click at [1214, 474] on img at bounding box center [1153, 416] width 441 height 384
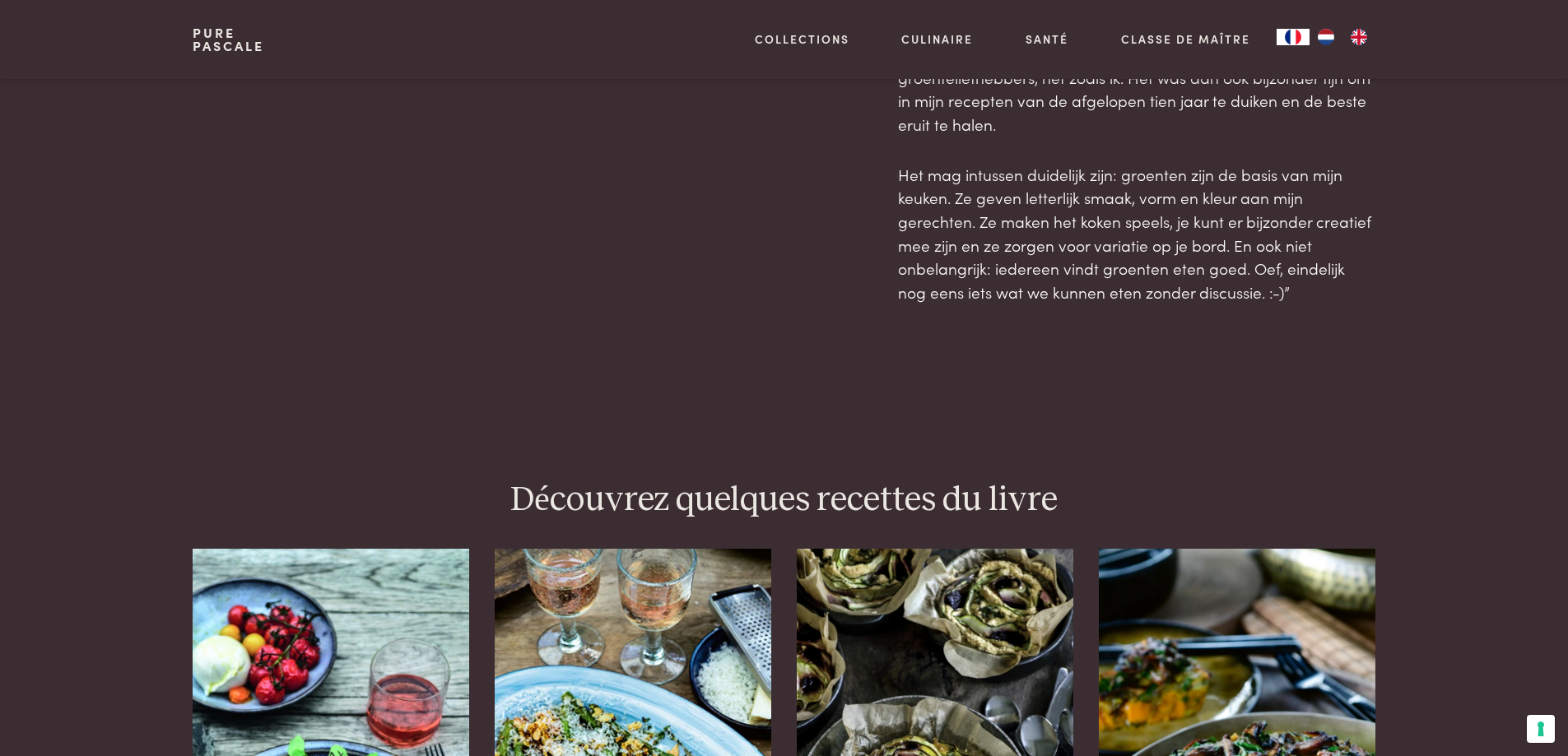
scroll to position [1234, 0]
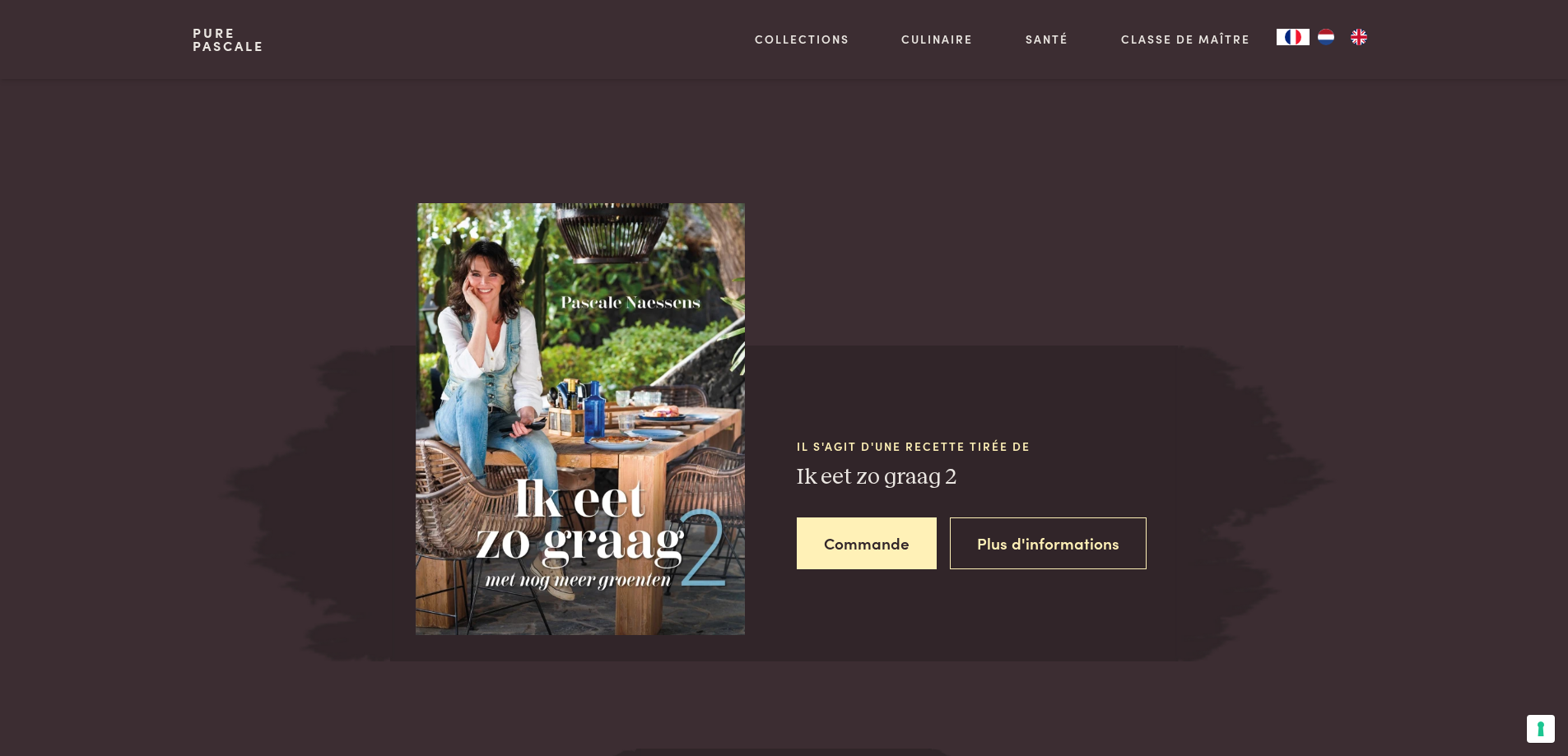
scroll to position [658, 0]
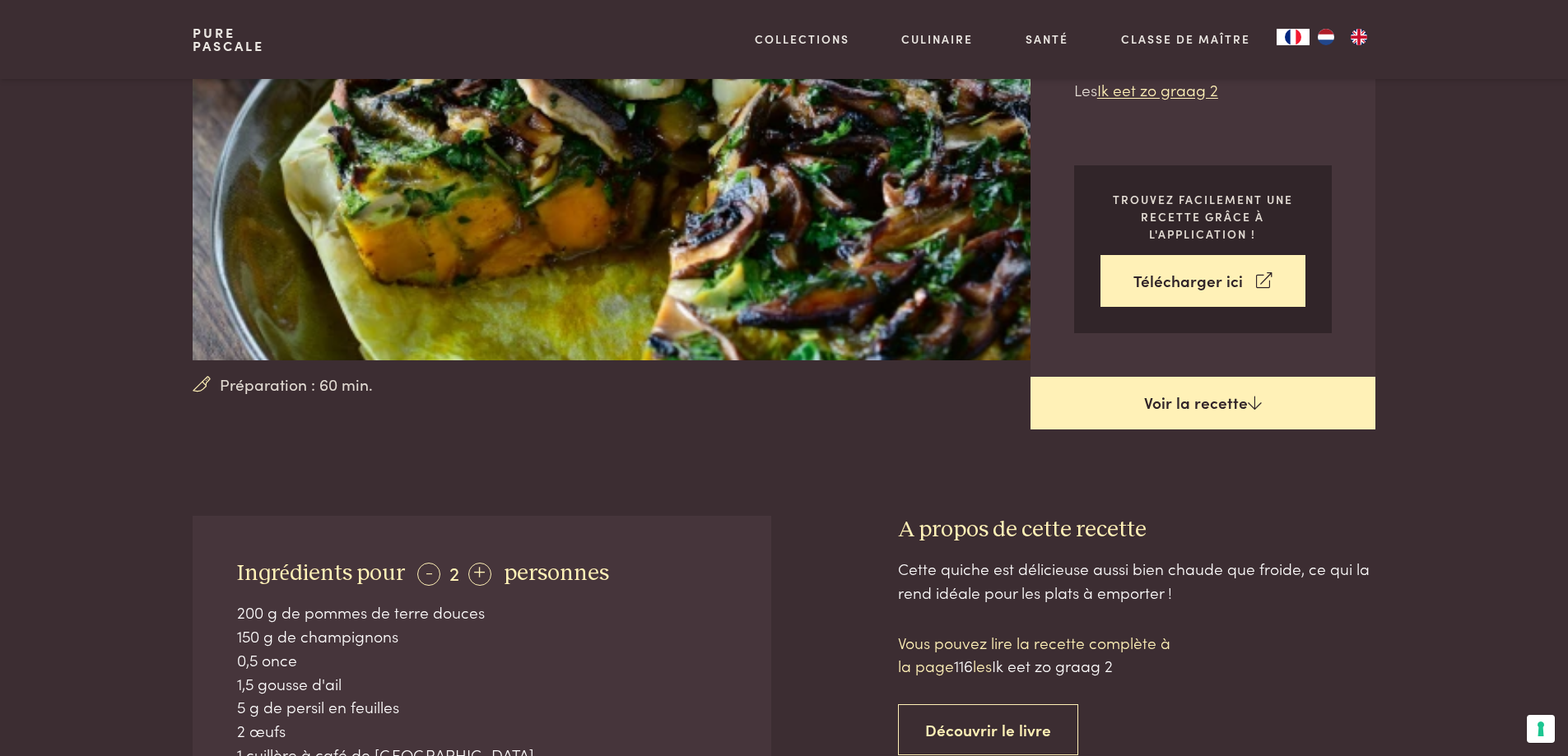
click at [1174, 406] on link "Voir la recette" at bounding box center [1203, 402] width 345 height 52
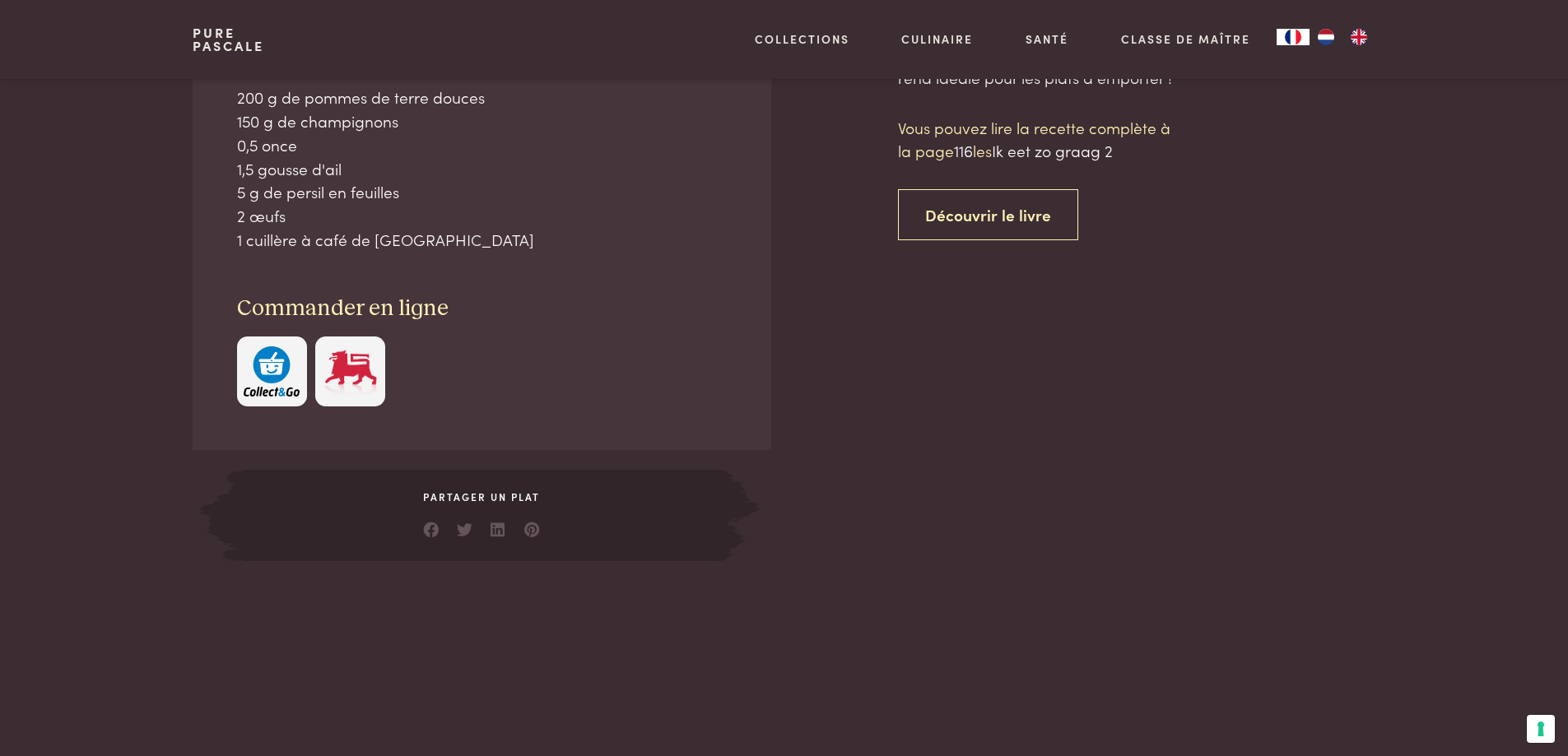
scroll to position [763, 0]
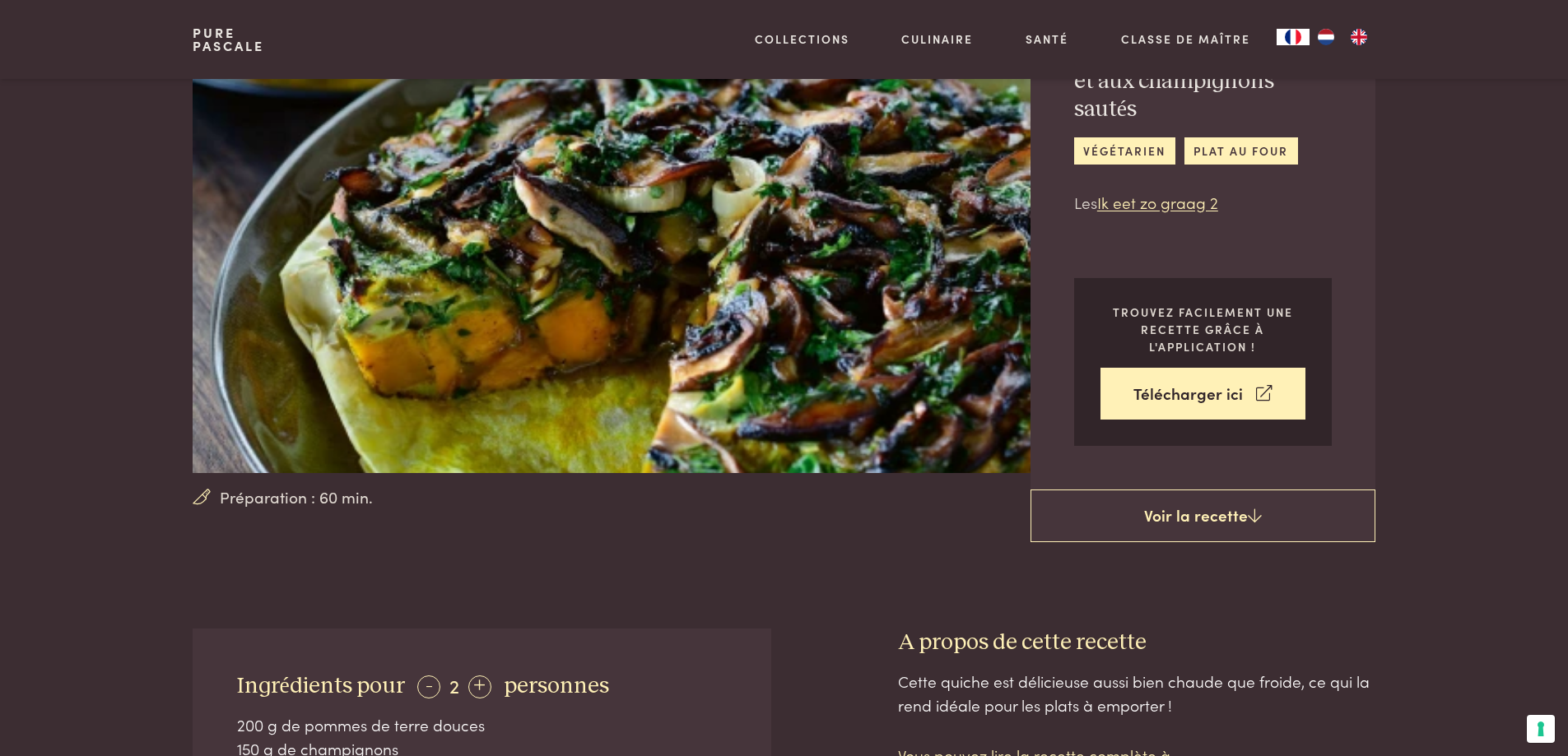
scroll to position [22, 0]
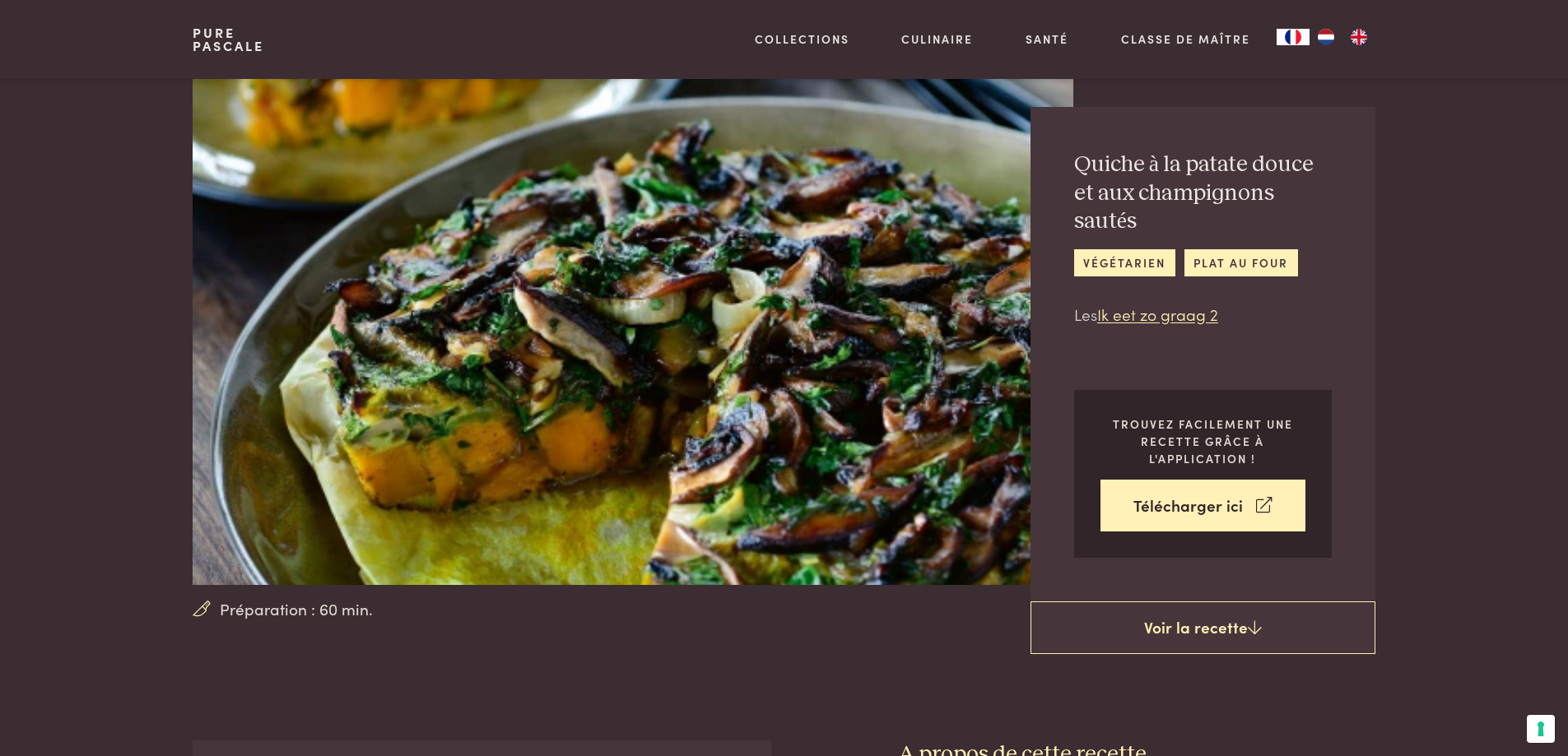
scroll to position [763, 0]
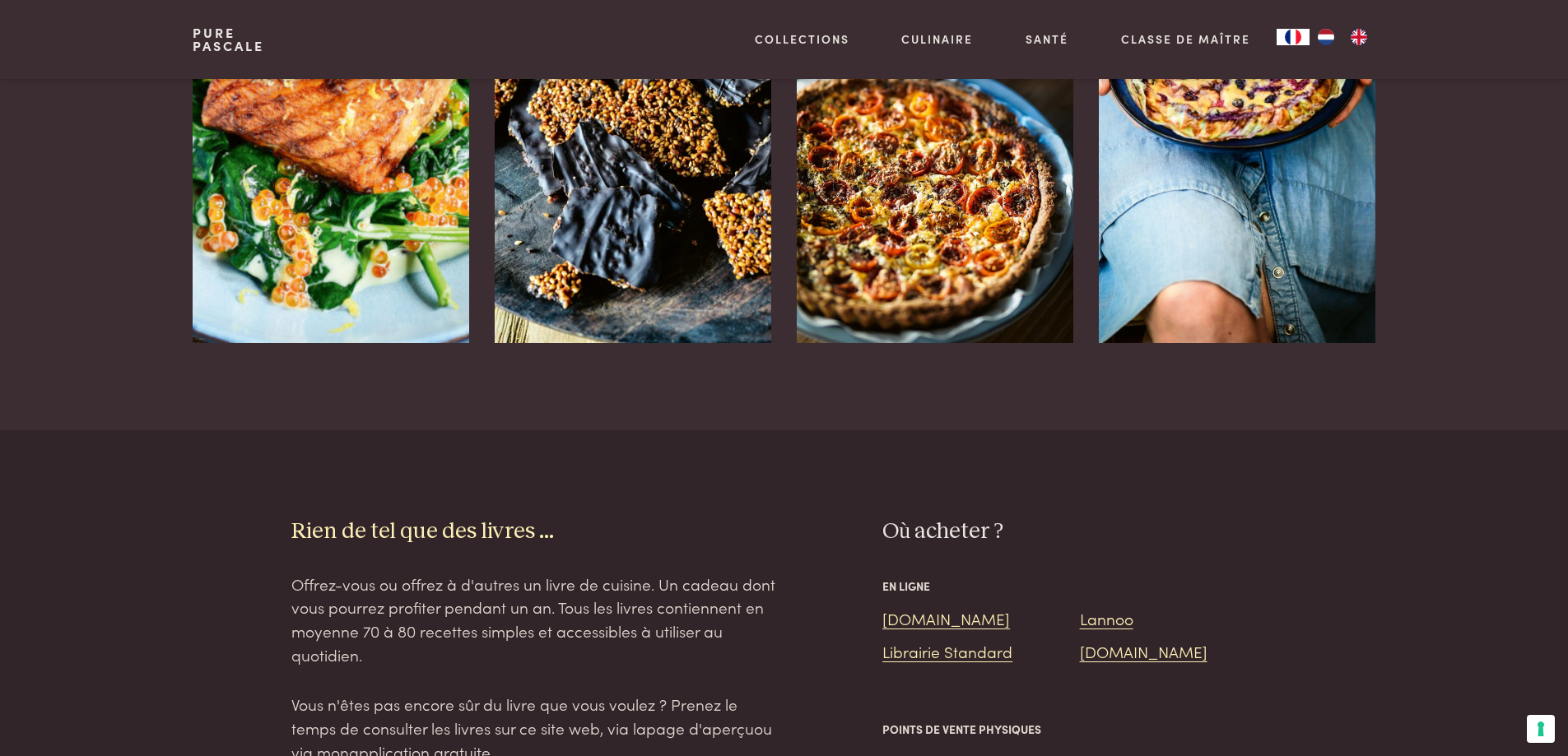
scroll to position [2222, 0]
